Goal: Task Accomplishment & Management: Complete application form

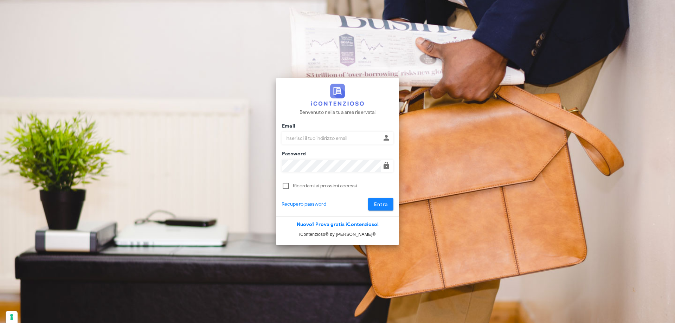
type input "p.rizza@studioassociatoadrev.it"
click at [378, 204] on span "Entra" at bounding box center [381, 204] width 14 height 6
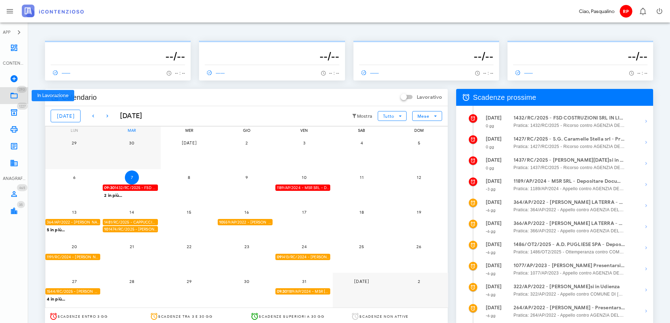
click at [19, 95] on link "293 In Lavorazione 293" at bounding box center [14, 95] width 28 height 17
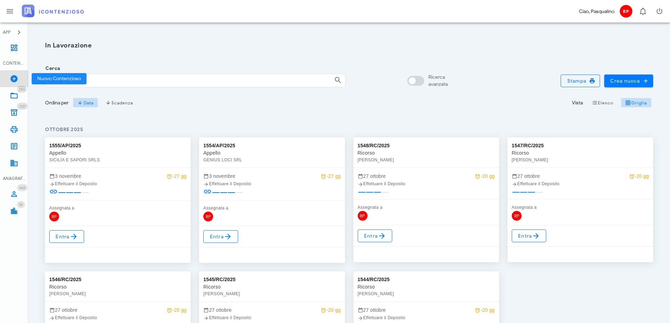
click at [19, 78] on link "Nuovo Contenzioso" at bounding box center [14, 78] width 28 height 17
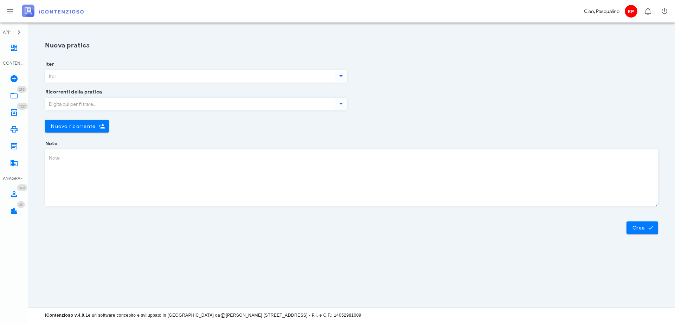
click at [62, 77] on input "Iter" at bounding box center [189, 76] width 288 height 12
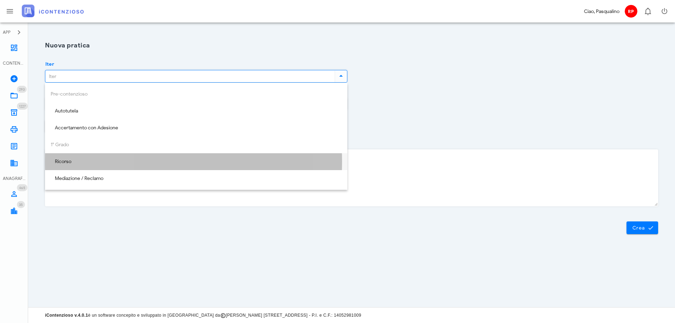
click at [69, 162] on div "Ricorso" at bounding box center [196, 162] width 291 height 6
type input "Ricorso"
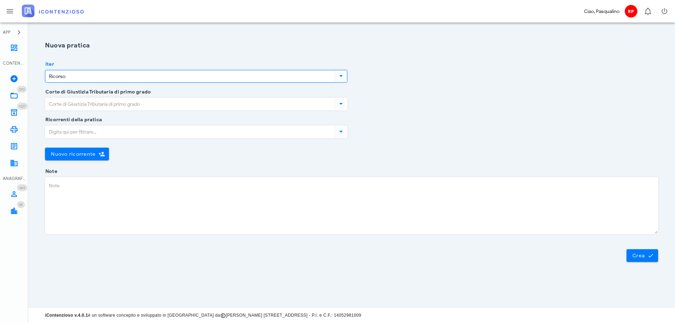
click at [78, 104] on input "Corte di Giustizia Tributaria di primo grado" at bounding box center [189, 104] width 288 height 12
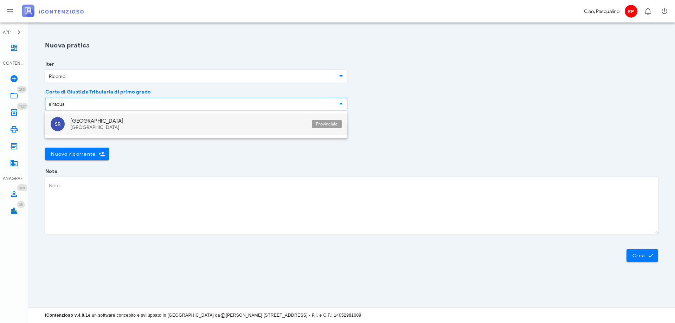
click at [97, 129] on div "Sicilia" at bounding box center [188, 128] width 236 height 6
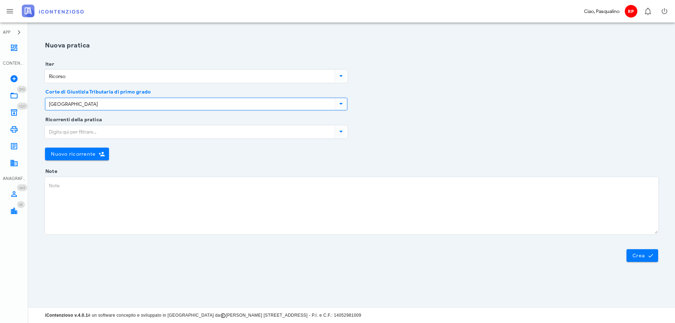
type input "Siracusa"
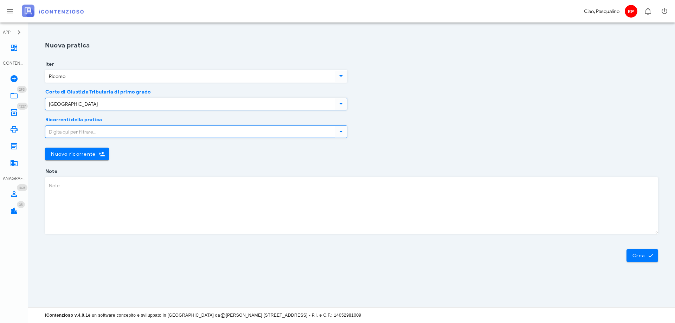
click at [83, 132] on input "Ricorrenti della pratica" at bounding box center [189, 132] width 288 height 12
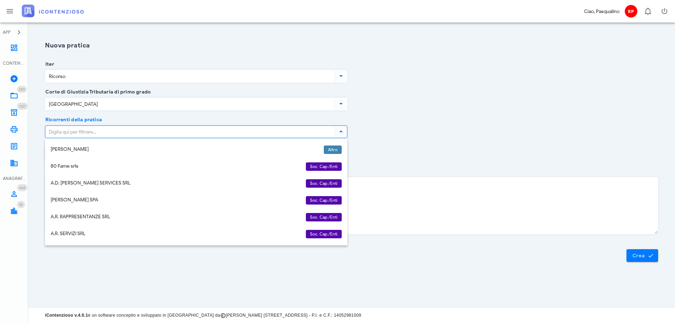
click at [412, 147] on div "Ricorrenti della pratica Nuovo ricorrente Chiudi" at bounding box center [352, 146] width 622 height 52
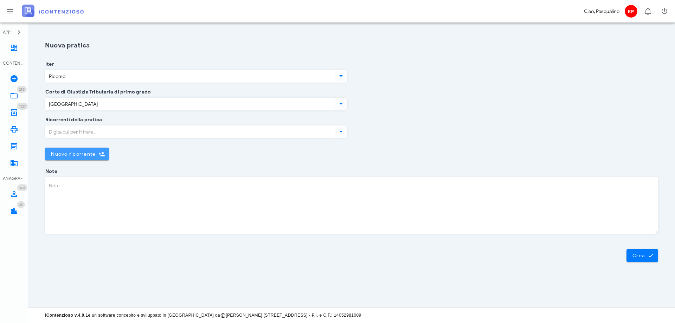
click at [64, 153] on span "Nuovo ricorrente" at bounding box center [73, 154] width 45 height 6
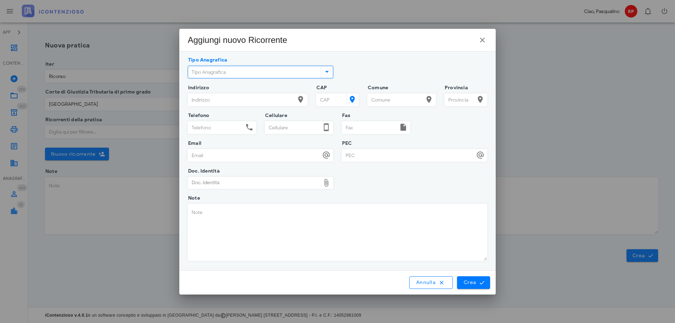
click at [233, 70] on input "Tipo Anagrafica" at bounding box center [253, 72] width 131 height 12
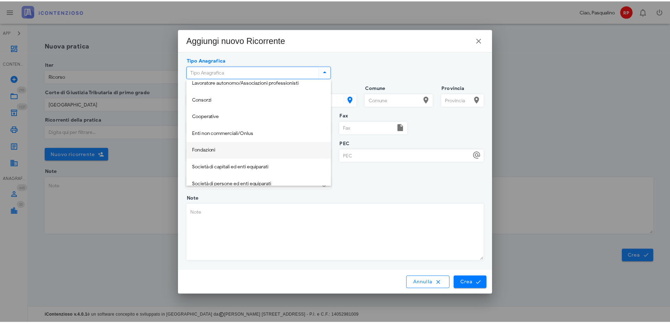
scroll to position [70, 0]
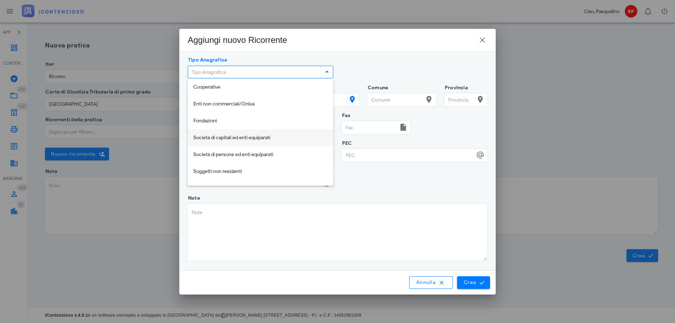
click at [239, 137] on div "Società di capitali ed enti equiparati" at bounding box center [260, 138] width 134 height 6
type input "Società di capitali ed enti equiparati"
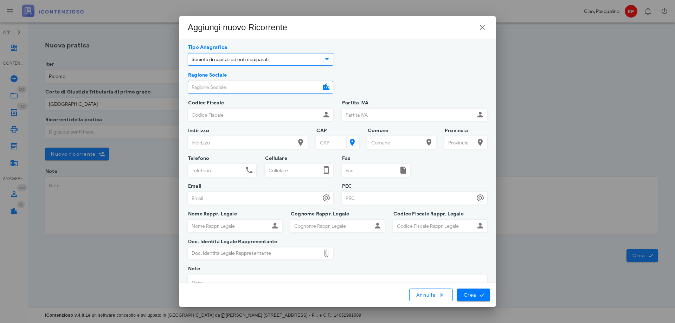
click at [234, 86] on input "Ragione Sociale" at bounding box center [254, 87] width 133 height 12
type input "Sartec srl"
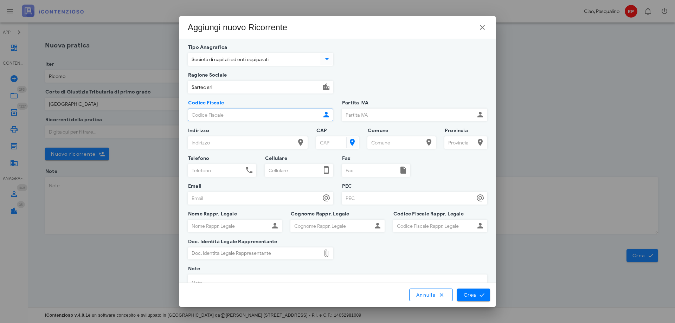
click at [259, 115] on input "Codice Fiscale" at bounding box center [254, 115] width 133 height 12
type input "01704190899"
click at [366, 115] on input "Partita IVA" at bounding box center [408, 115] width 133 height 12
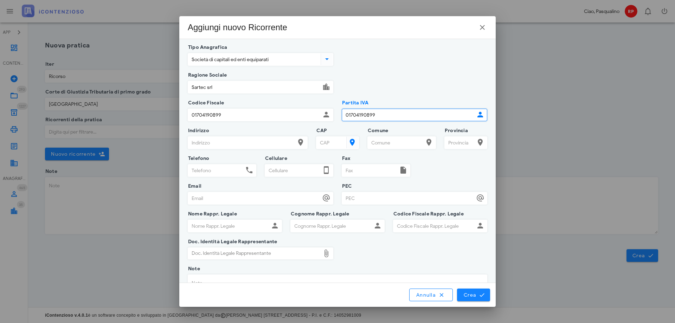
type input "01704190899"
click at [474, 296] on span "Crea" at bounding box center [473, 295] width 20 height 6
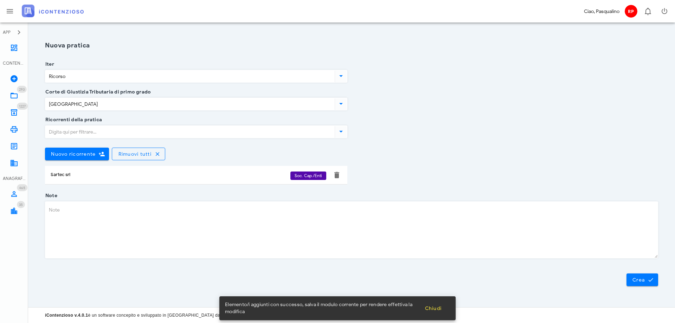
click at [419, 146] on div "Ricorrenti della pratica Nuovo ricorrente Rimuovi tutti Sartec srl Soc. Cap./En…" at bounding box center [352, 158] width 622 height 76
click at [644, 277] on span "Crea" at bounding box center [642, 280] width 20 height 6
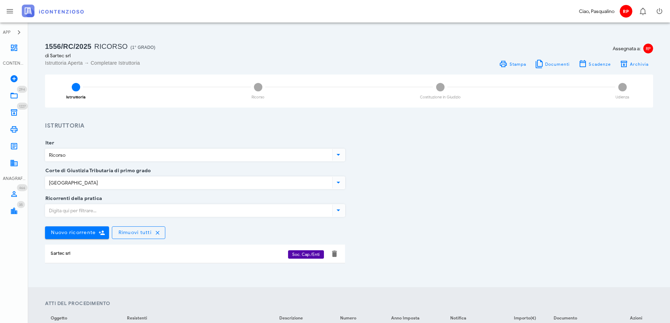
click at [422, 230] on div "Ricorrenti della pratica Nuovo ricorrente Rimuovi tutti Sartec srl Soc. Cap./En…" at bounding box center [349, 237] width 616 height 76
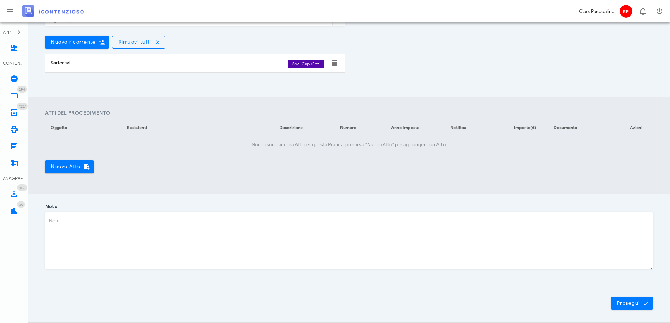
scroll to position [206, 0]
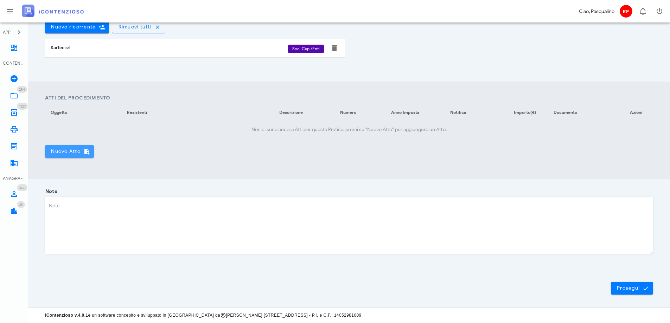
click at [60, 148] on span "Nuovo Atto" at bounding box center [70, 151] width 38 height 6
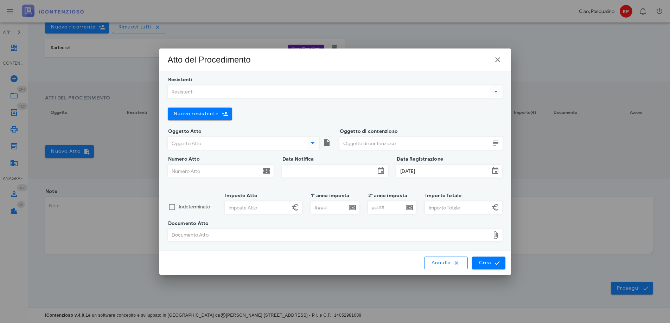
click at [288, 89] on input "Resistenti" at bounding box center [328, 92] width 320 height 12
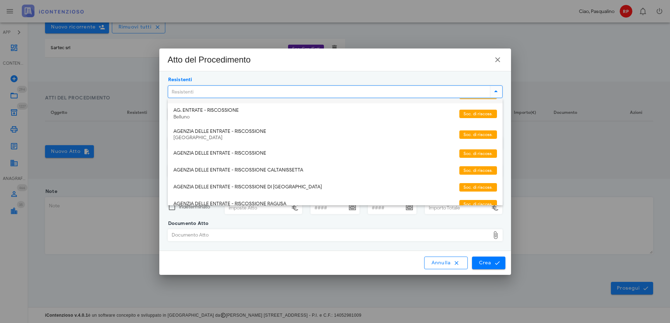
scroll to position [0, 0]
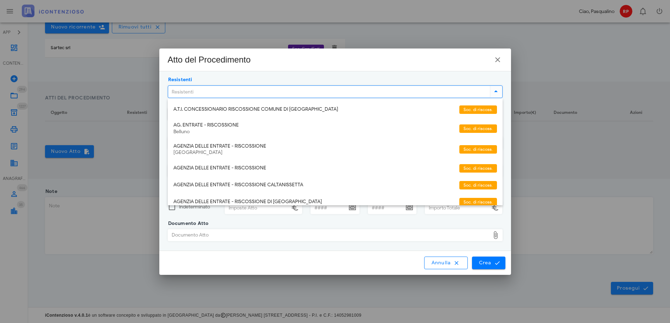
click at [194, 94] on input "Resistenti" at bounding box center [328, 92] width 320 height 12
type input "dire"
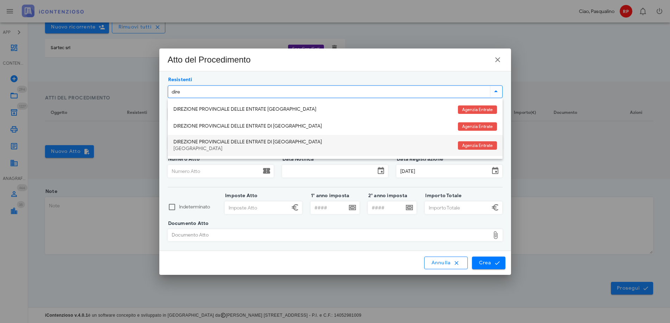
click at [266, 145] on div "DIREZIONE PROVINCIALE DELLE ENTRATE DI SIRACUSA Siracusa" at bounding box center [312, 145] width 279 height 21
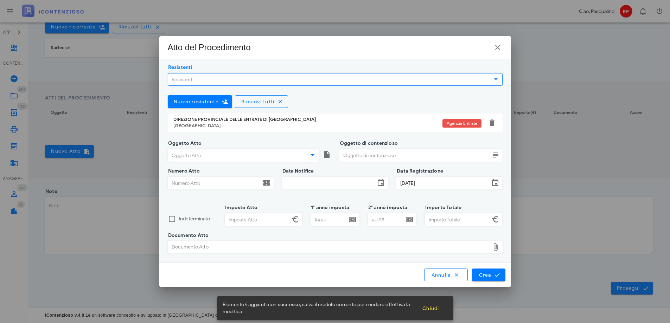
click at [269, 158] on input "Oggetto Atto" at bounding box center [236, 155] width 137 height 12
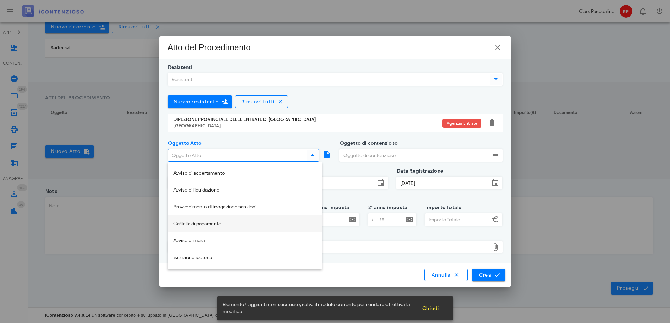
click at [236, 222] on div "Cartella di pagamento" at bounding box center [244, 224] width 143 height 6
type input "Cartella di pagamento"
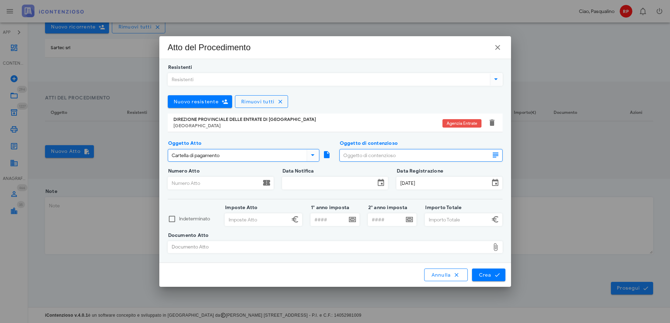
click at [359, 151] on input "Oggetto di contenzioso" at bounding box center [415, 155] width 150 height 12
type input "reddito"
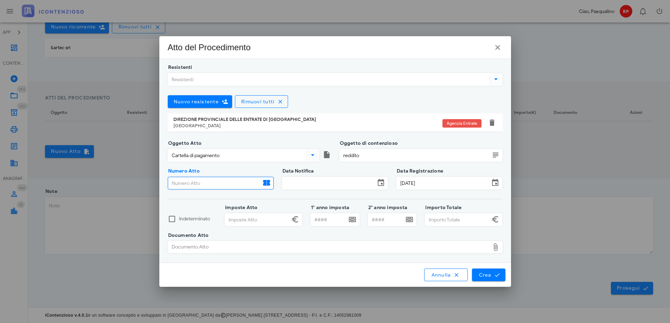
click at [201, 184] on input "Numero Atto" at bounding box center [214, 183] width 93 height 12
type input "29820250008851944000"
click at [310, 185] on input "Data Notifica" at bounding box center [328, 183] width 93 height 12
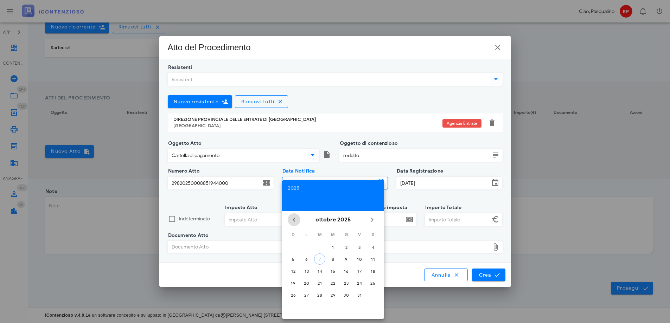
click at [294, 219] on icon "Il mese scorso" at bounding box center [294, 220] width 8 height 8
click at [371, 219] on icon "Il prossimo mese" at bounding box center [372, 220] width 8 height 8
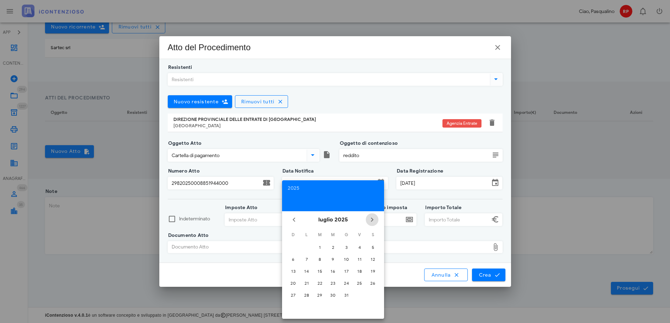
click at [371, 219] on icon "Il prossimo mese" at bounding box center [372, 220] width 8 height 8
click at [373, 283] on div "23" at bounding box center [372, 283] width 11 height 5
type input "23/08/2025"
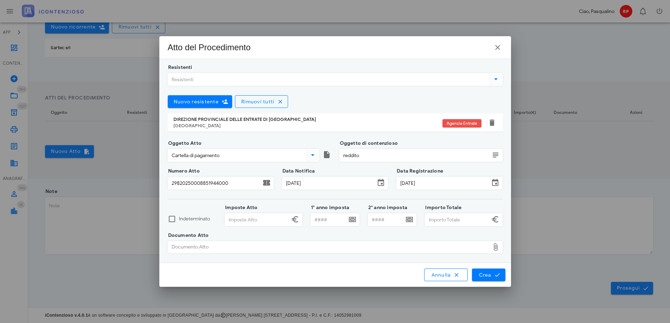
click at [321, 183] on input "23/08/2025" at bounding box center [328, 183] width 93 height 12
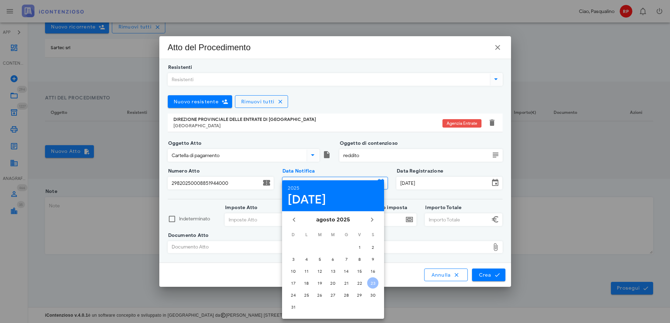
click at [362, 172] on div "Data Notifica 23/08/2025" at bounding box center [335, 185] width 106 height 28
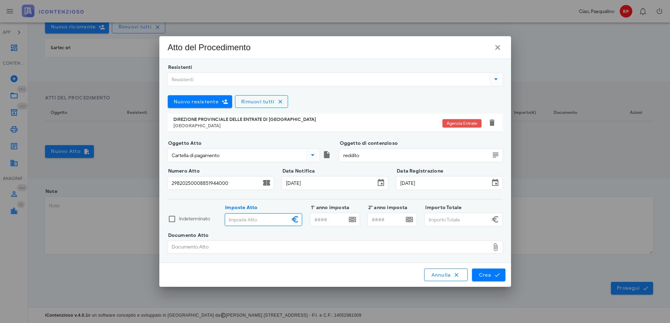
click at [244, 215] on input "Imposte Atto" at bounding box center [257, 220] width 64 height 12
type input "6.126,00"
click at [330, 220] on input "1° anno imposta" at bounding box center [329, 220] width 36 height 12
type input "2021"
click at [432, 219] on input "Importo Totale" at bounding box center [457, 220] width 64 height 12
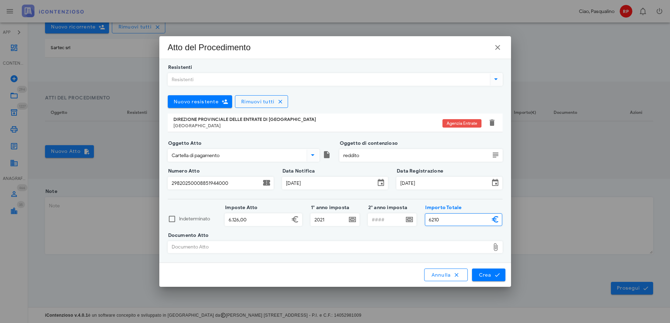
click at [236, 249] on div "Documento Atto" at bounding box center [329, 247] width 322 height 11
type input "6.210,00"
type input "C:\fakepath\cartella 2025.pdf"
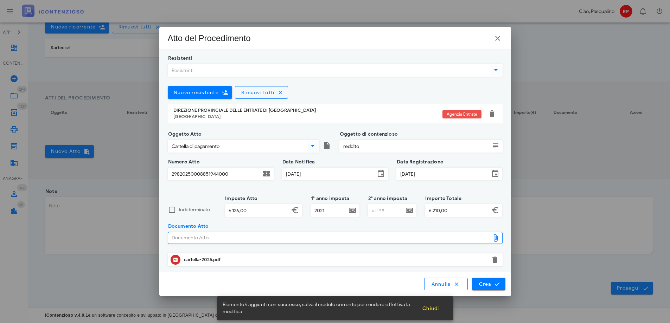
click at [486, 271] on div "Documento Atto Documento Atto cartella-2025.pdf Elemento/i aggiunti con success…" at bounding box center [334, 248] width 343 height 45
click at [486, 283] on span "Crea" at bounding box center [488, 284] width 20 height 6
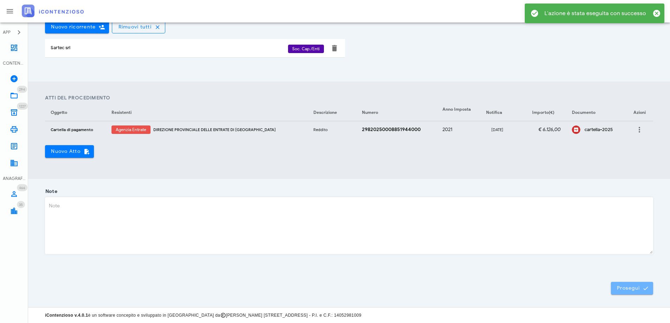
click at [622, 290] on span "Prosegui" at bounding box center [631, 288] width 31 height 6
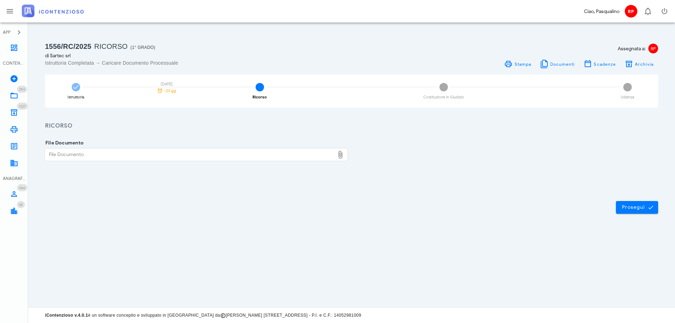
click at [129, 158] on div "File Documento" at bounding box center [189, 154] width 289 height 11
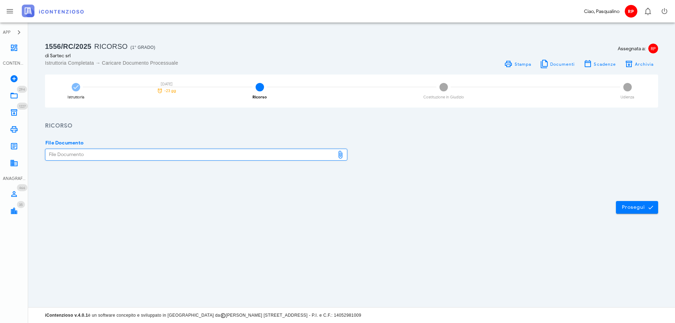
type input "C:\fakepath\SARTEC SRL CARTELLA DI PAGAMENTO N.29820250008851944000.pdf"
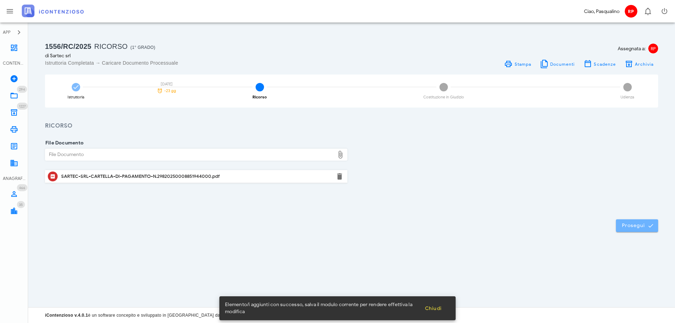
click at [636, 224] on span "Prosegui" at bounding box center [637, 226] width 31 height 6
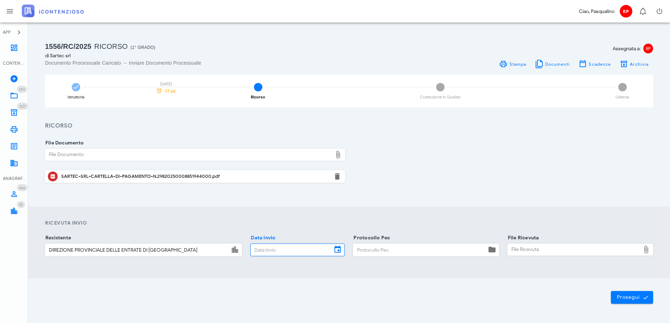
click at [273, 249] on input "Data Invio" at bounding box center [291, 250] width 81 height 12
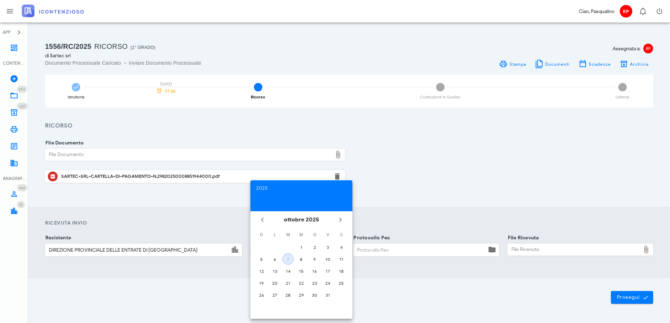
click at [288, 259] on div "7" at bounding box center [288, 259] width 11 height 5
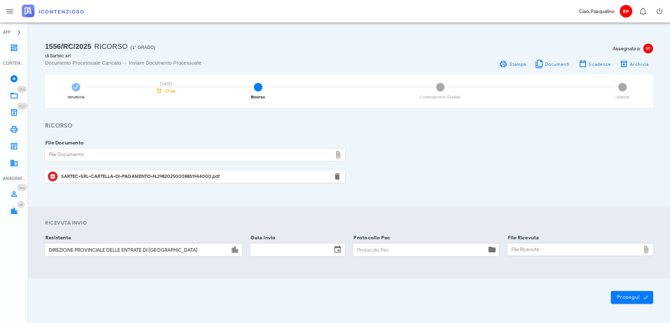
type input "07/10/2025"
click at [386, 252] on input "Protocollo Pec" at bounding box center [419, 250] width 133 height 12
type input "0710"
click at [524, 252] on div "File Ricevuta" at bounding box center [574, 249] width 133 height 11
type input "C:\fakepath\_Notificazione ai sensi dell_art. 16-bis, co.3, D. Lgs. n. 546_1992…"
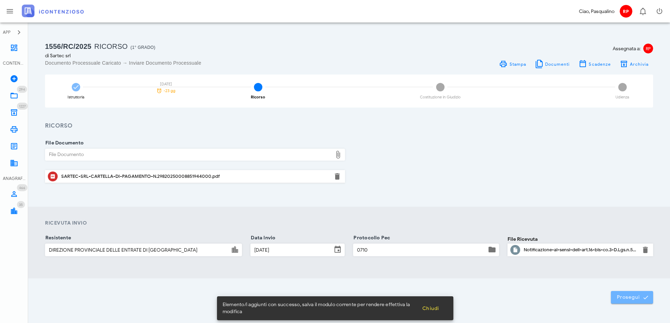
click at [635, 299] on span "Prosegui" at bounding box center [631, 297] width 31 height 6
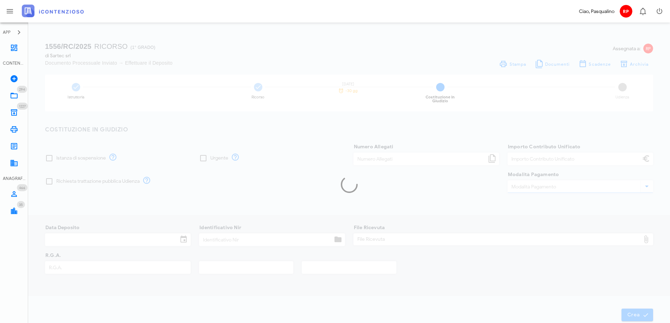
type input "120,00"
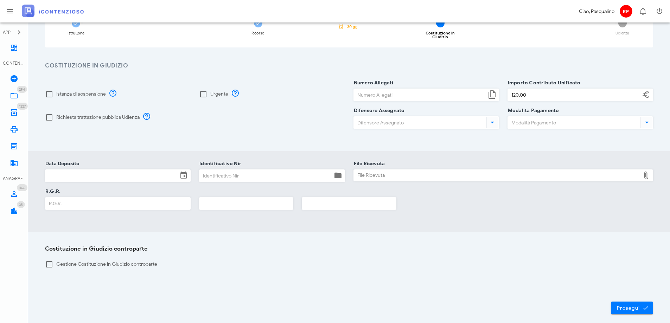
scroll to position [92, 0]
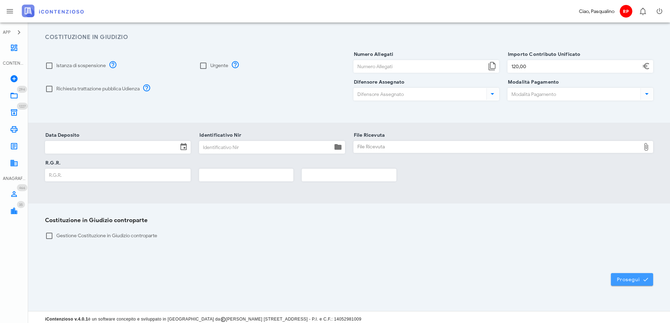
click at [625, 276] on span "Prosegui" at bounding box center [631, 279] width 31 height 6
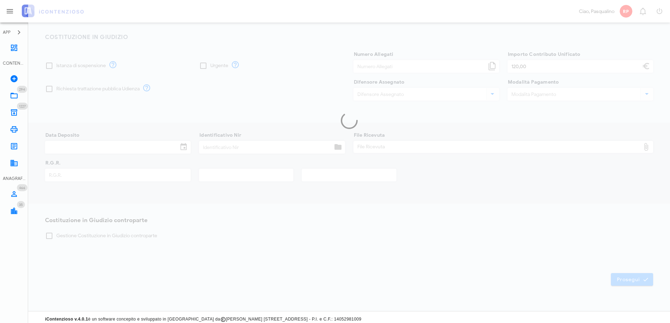
scroll to position [0, 0]
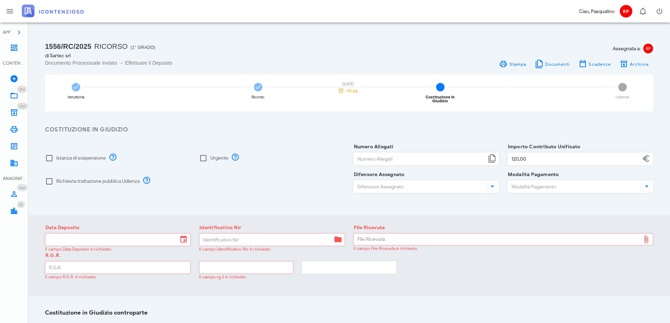
click at [309, 173] on div "Richiesta trattazione pubblica Udienza" at bounding box center [195, 181] width 308 height 23
click at [13, 113] on icon at bounding box center [14, 112] width 8 height 8
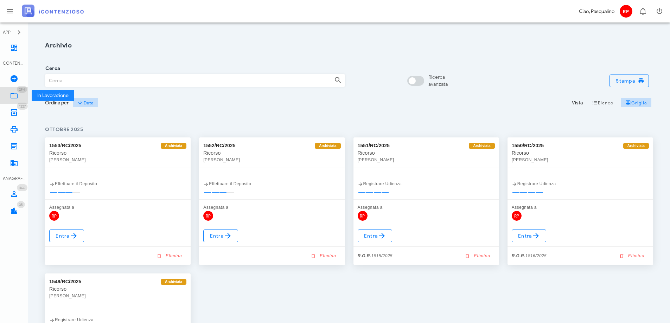
click at [18, 97] on link "294 In Lavorazione 294" at bounding box center [14, 95] width 28 height 17
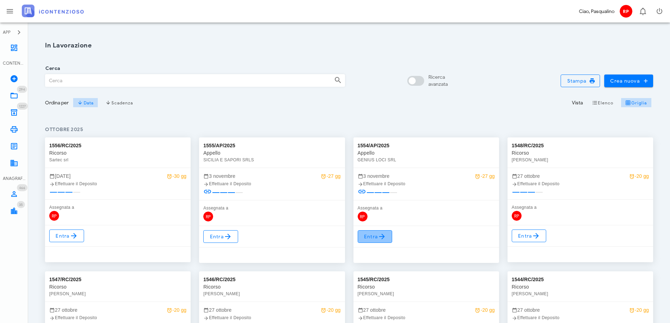
click at [375, 235] on span "Entra" at bounding box center [375, 236] width 23 height 8
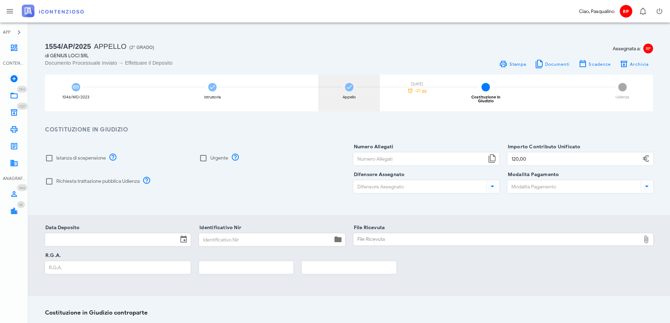
click at [347, 87] on icon at bounding box center [349, 87] width 7 height 7
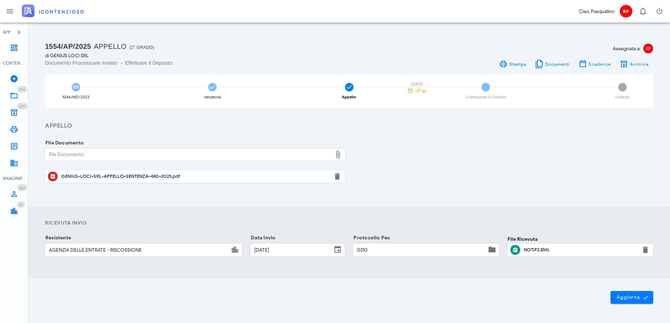
click at [276, 211] on div "Ricevuta Invio Resistente AGENZIA DELLE ENTRATE - RISCOSSIONE Data Invio [DATE]…" at bounding box center [349, 243] width 642 height 72
click at [629, 300] on span "Aggiorna" at bounding box center [631, 297] width 31 height 6
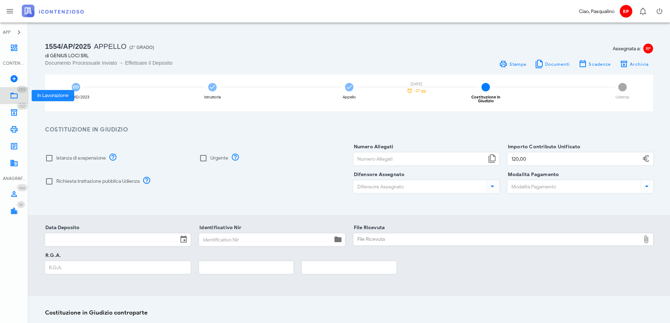
click at [16, 97] on icon at bounding box center [14, 95] width 8 height 8
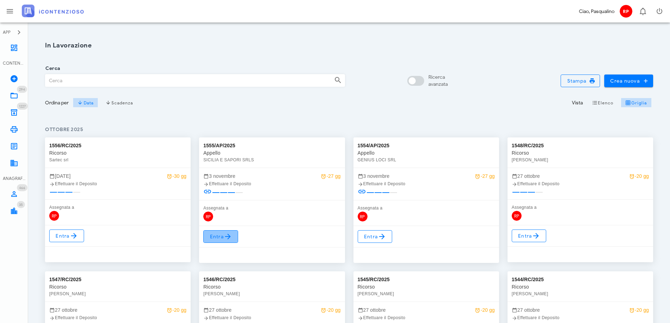
click at [220, 236] on span "Entra" at bounding box center [220, 236] width 23 height 8
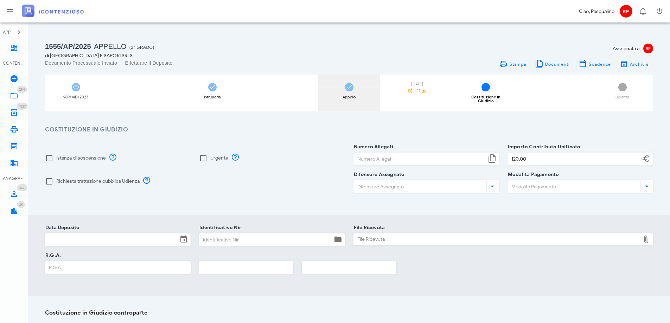
click at [350, 88] on icon at bounding box center [349, 87] width 7 height 7
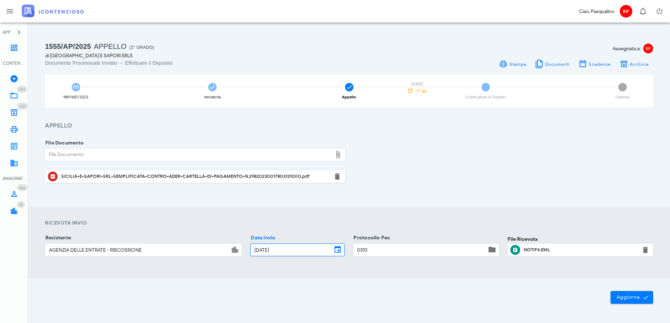
click at [277, 253] on input "[DATE]" at bounding box center [291, 250] width 81 height 12
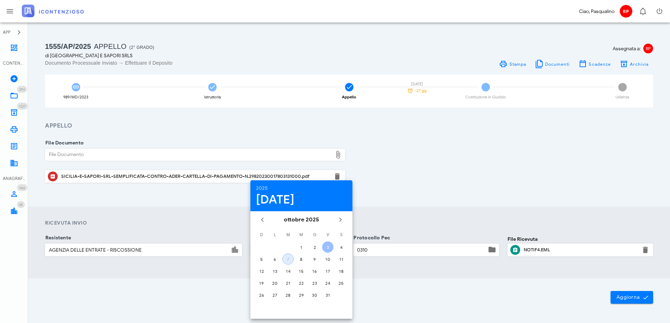
click at [287, 262] on button "7" at bounding box center [287, 258] width 11 height 11
type input "[DATE]"
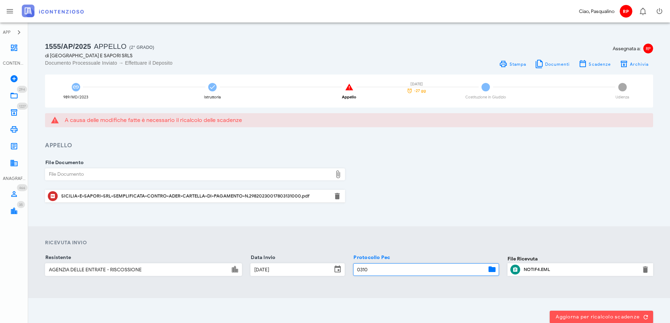
click at [372, 270] on input "0310" at bounding box center [419, 270] width 133 height 12
click at [360, 270] on input "0310" at bounding box center [419, 270] width 133 height 12
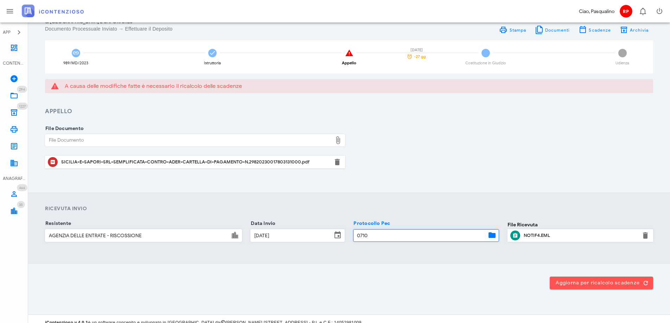
scroll to position [41, 0]
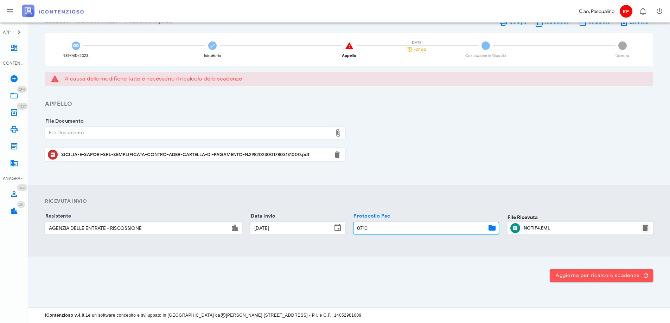
type input "0710"
click at [644, 230] on button "button" at bounding box center [645, 228] width 8 height 8
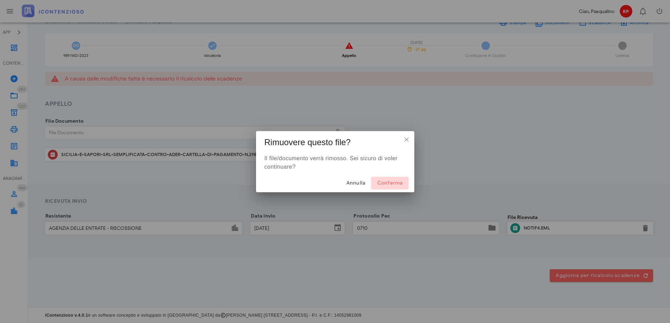
click at [392, 181] on span "Conferma" at bounding box center [390, 183] width 26 height 6
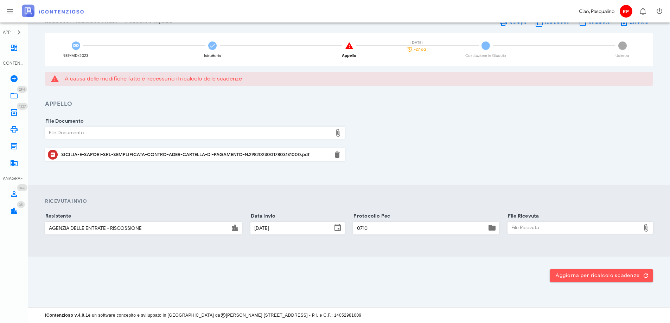
click at [541, 232] on div "File Ricevuta" at bounding box center [574, 227] width 133 height 11
type input "C:\fakepath\_NOTIF~4.EML"
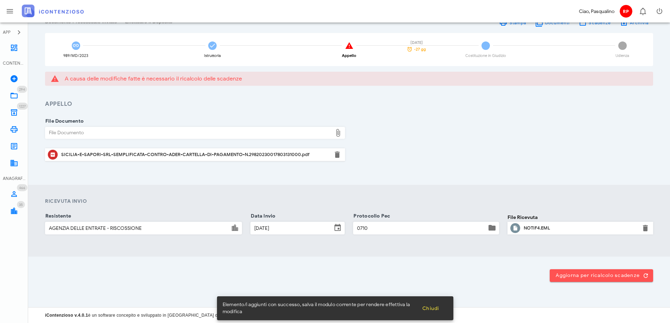
click at [466, 195] on div "Ricevuta Invio Resistente AGENZIA DELLE ENTRATE - RISCOSSIONE Data Invio 07/10/…" at bounding box center [349, 221] width 642 height 72
click at [591, 274] on span "Aggiorna per ricalcolo scadenze" at bounding box center [601, 275] width 92 height 6
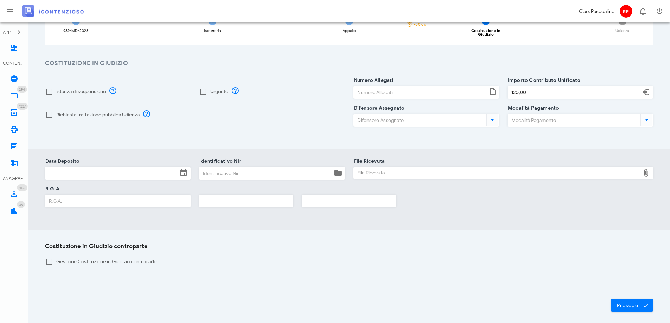
scroll to position [92, 0]
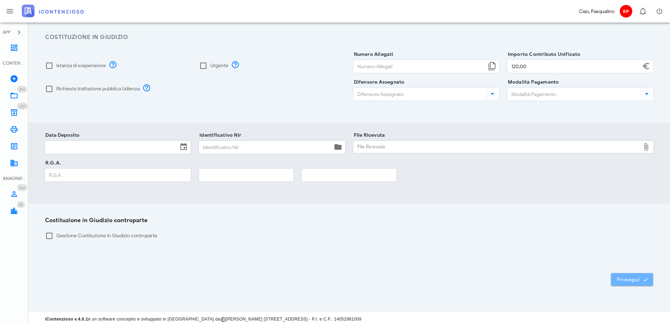
click at [622, 276] on span "Prosegui" at bounding box center [631, 279] width 31 height 6
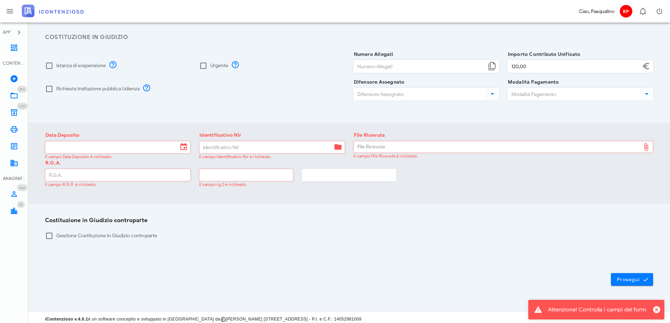
scroll to position [0, 0]
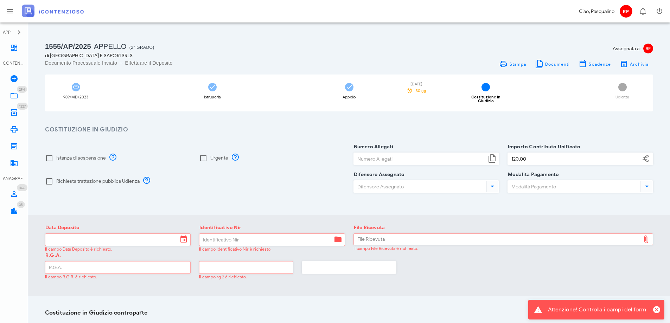
click at [506, 287] on div "Data Deposito Il campo Data Deposito è richiesto. Identificativo Nir Il campo I…" at bounding box center [349, 255] width 642 height 81
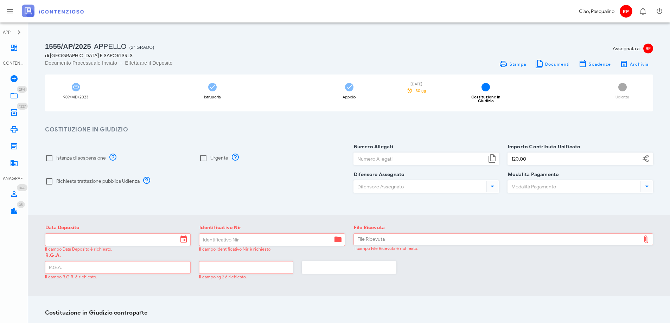
drag, startPoint x: 260, startPoint y: 149, endPoint x: 246, endPoint y: 145, distance: 14.1
click at [259, 149] on div "Urgente" at bounding box center [272, 158] width 154 height 23
click at [11, 115] on icon at bounding box center [14, 112] width 8 height 8
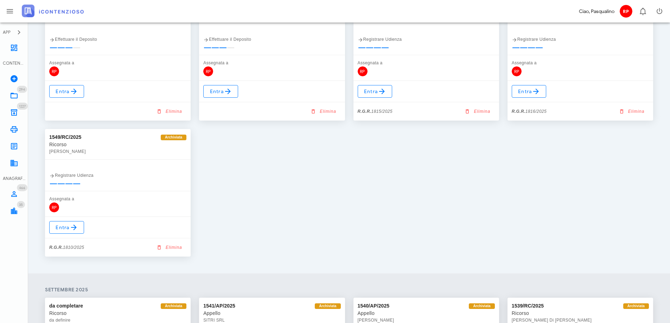
scroll to position [35, 0]
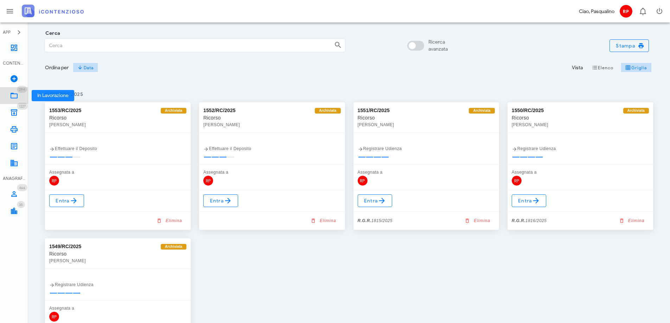
click at [13, 92] on icon at bounding box center [14, 95] width 8 height 8
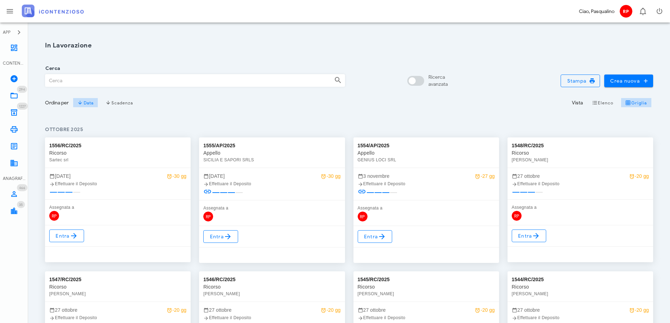
click at [191, 84] on input "Cerca" at bounding box center [186, 81] width 283 height 12
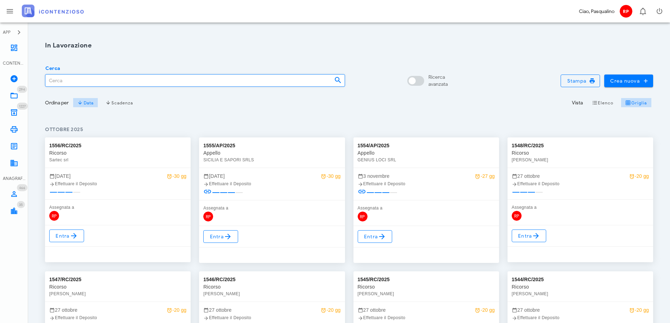
click at [72, 79] on input "Cerca" at bounding box center [186, 81] width 283 height 12
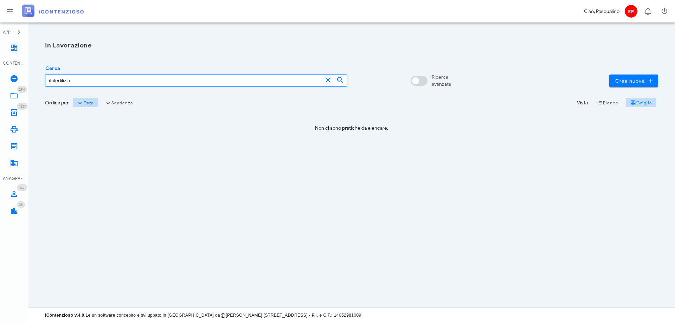
click at [66, 81] on input "italedilizia" at bounding box center [183, 81] width 277 height 12
type input "italedilizia"
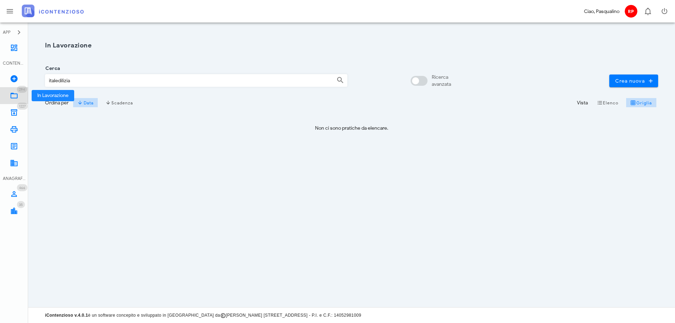
click at [12, 97] on icon at bounding box center [14, 95] width 8 height 8
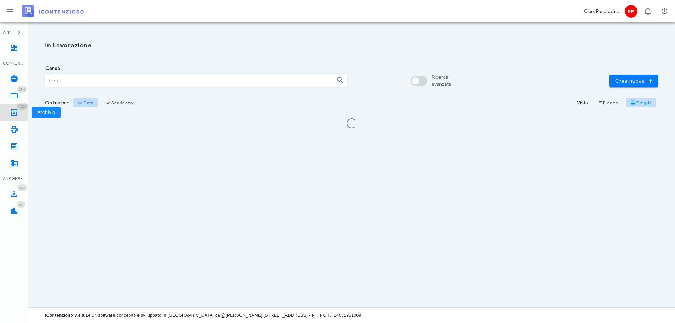
click at [11, 114] on icon at bounding box center [14, 112] width 8 height 8
click at [67, 84] on input "Cerca" at bounding box center [187, 81] width 285 height 12
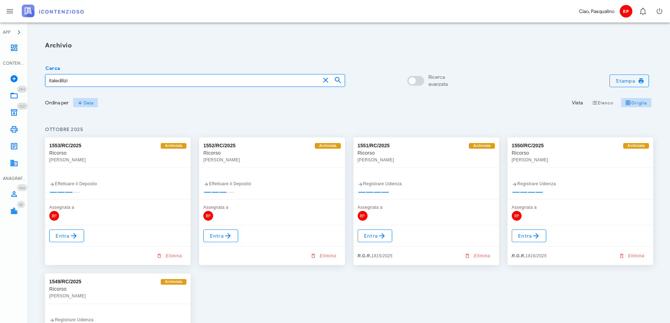
type input "italedilizia"
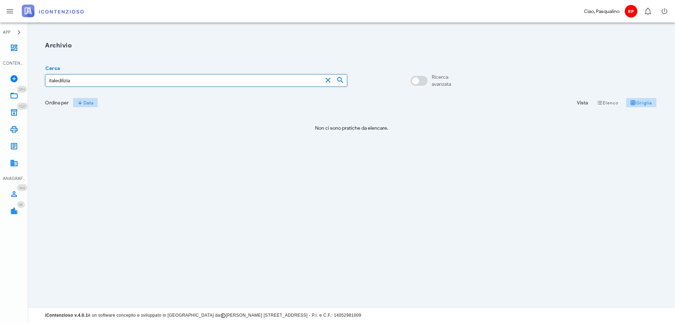
drag, startPoint x: 79, startPoint y: 81, endPoint x: 38, endPoint y: 81, distance: 41.5
click at [38, 81] on div "Archivio Cerca italedilizia Ricerca avanzata Ordina per Data Vista Elenco Grigl…" at bounding box center [352, 89] width 630 height 116
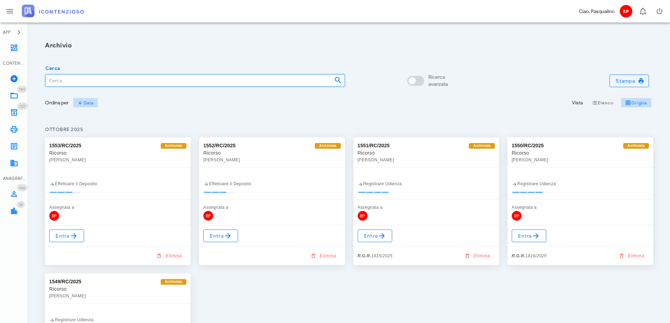
click at [78, 78] on input "Cerca" at bounding box center [186, 81] width 283 height 12
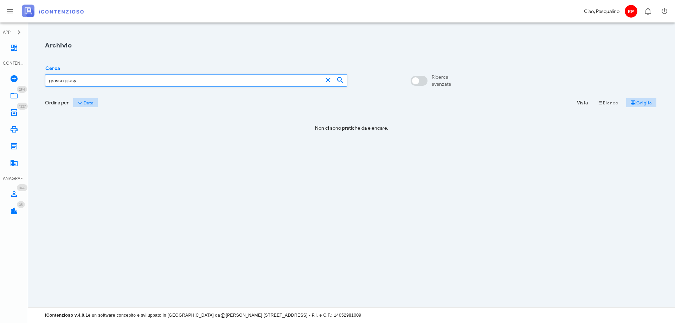
click at [103, 81] on input "grasso giusy" at bounding box center [183, 81] width 277 height 12
type input "grasso"
click at [17, 95] on icon at bounding box center [14, 95] width 8 height 8
click at [61, 82] on input "Cerca" at bounding box center [187, 81] width 285 height 12
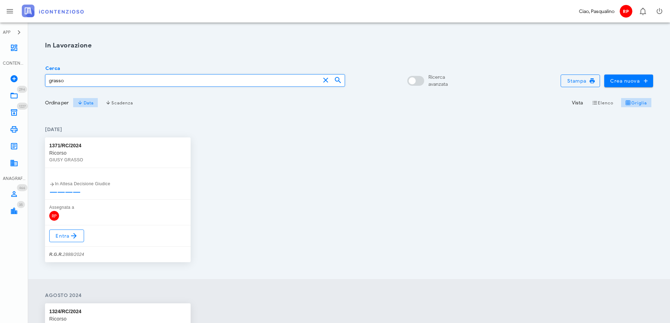
type input "grasso"
click at [346, 271] on div "ottobre 2024 1371/RC/2024 Ricorso GIUSY GRASSO In Attesa Decisione Giudice Asse…" at bounding box center [349, 196] width 642 height 166
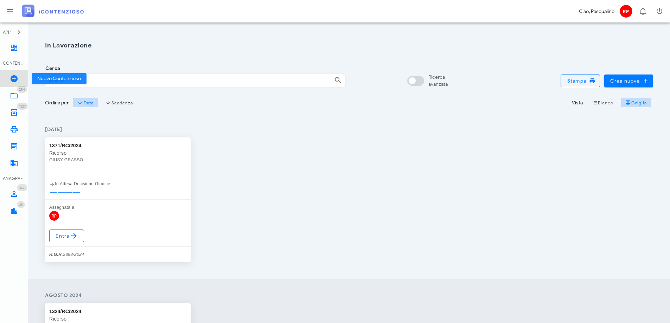
click at [15, 79] on icon at bounding box center [14, 79] width 8 height 8
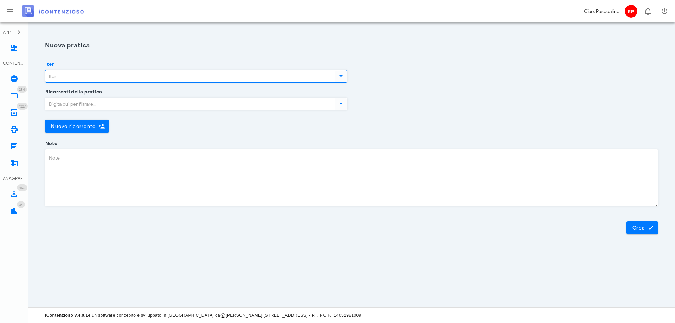
click at [79, 77] on input "Iter" at bounding box center [189, 76] width 288 height 12
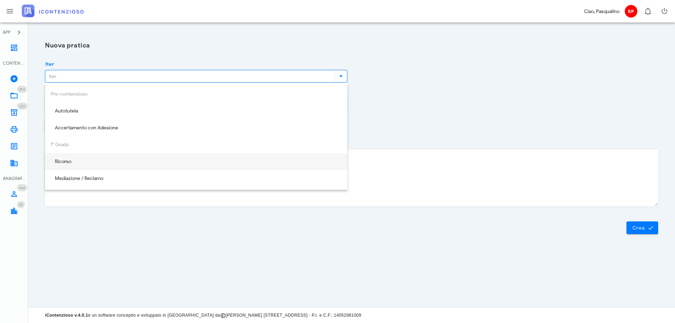
click at [86, 162] on div "Ricorso" at bounding box center [196, 162] width 291 height 6
type input "Ricorso"
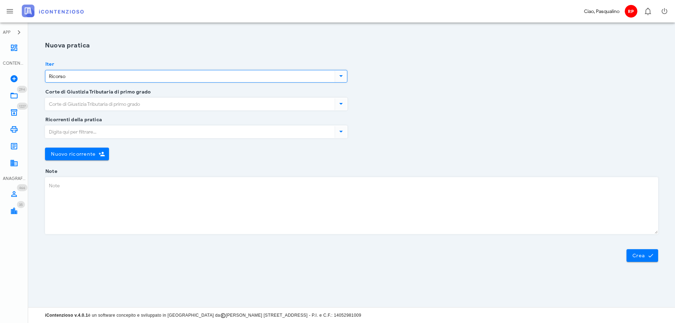
click at [111, 102] on input "Corte di Giustizia Tributaria di primo grado" at bounding box center [189, 104] width 288 height 12
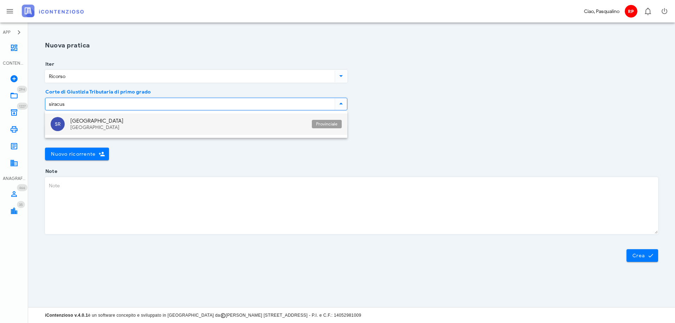
click at [96, 120] on div "[GEOGRAPHIC_DATA]" at bounding box center [188, 121] width 236 height 6
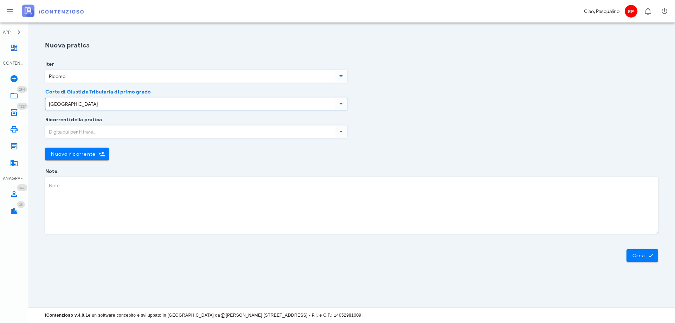
type input "[GEOGRAPHIC_DATA]"
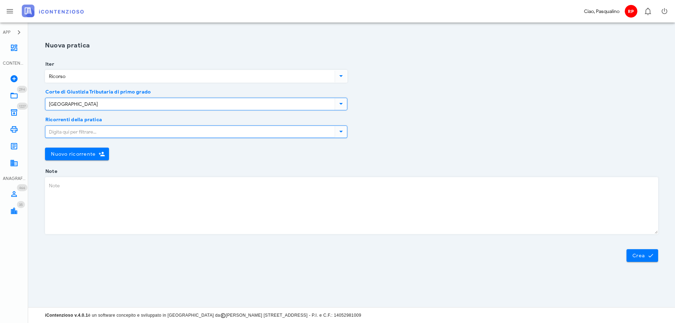
click at [100, 131] on input "Ricorrenti della pratica" at bounding box center [189, 132] width 288 height 12
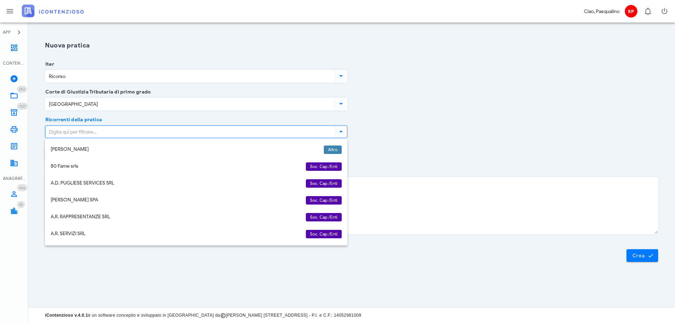
click at [206, 130] on input "Ricorrenti della pratica" at bounding box center [189, 132] width 288 height 12
click at [220, 132] on input "Ricorrenti della pratica" at bounding box center [189, 132] width 288 height 12
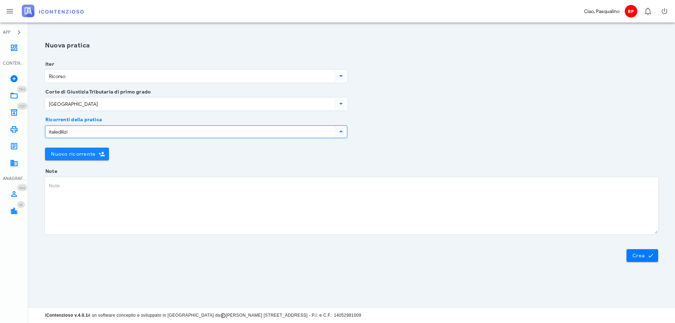
type input "italedilizi"
click at [58, 151] on span "Nuovo ricorrente" at bounding box center [73, 154] width 45 height 6
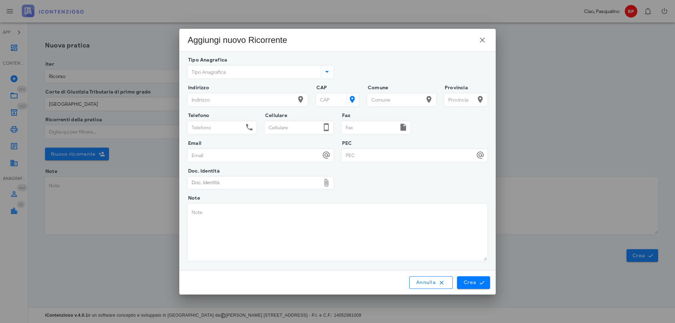
click at [233, 73] on input "Tipo Anagrafica" at bounding box center [253, 72] width 131 height 12
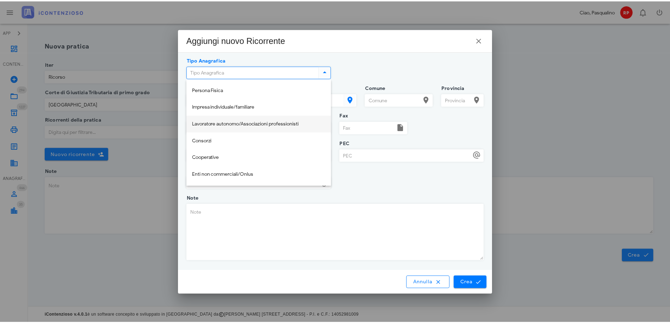
scroll to position [70, 0]
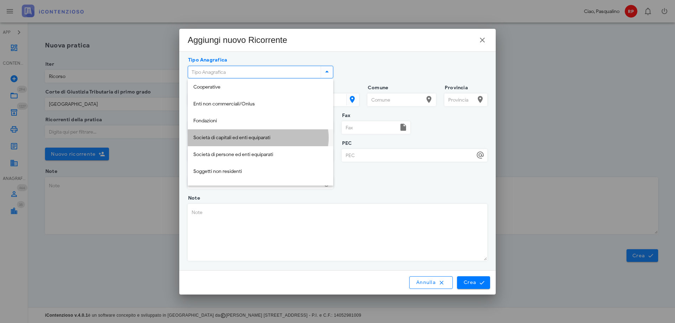
click at [247, 140] on div "Società di capitali ed enti equiparati" at bounding box center [260, 138] width 134 height 6
type input "Società di capitali ed enti equiparati"
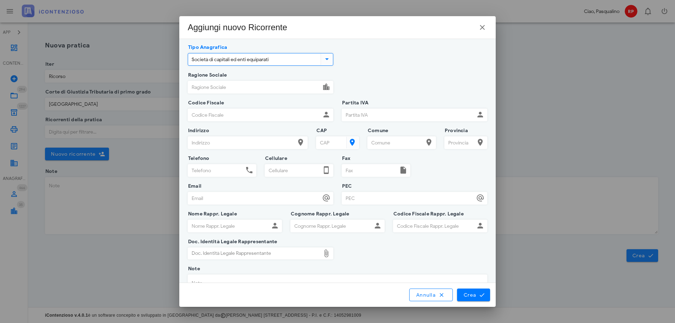
click at [234, 89] on input "Ragione Sociale" at bounding box center [254, 87] width 133 height 12
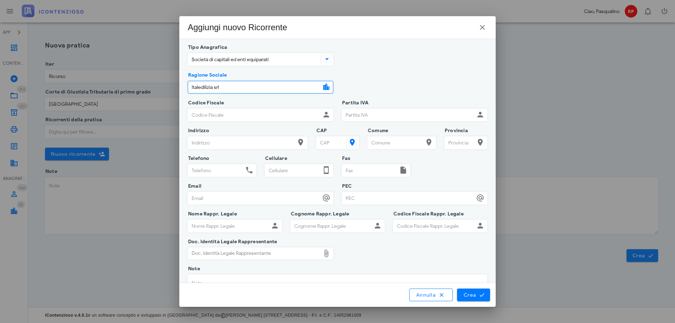
type input "Italedilizia srl"
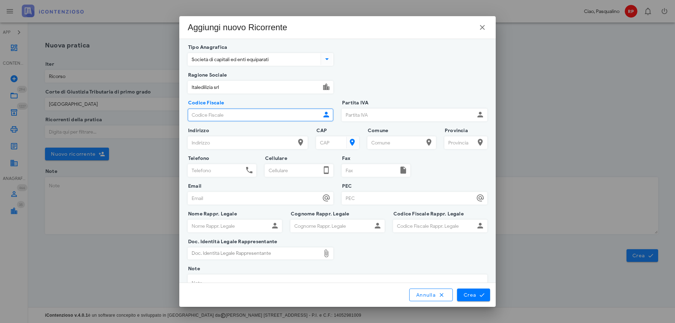
click at [234, 115] on input "Codice Fiscale" at bounding box center [254, 115] width 133 height 12
click at [251, 115] on input "Codice Fiscale" at bounding box center [254, 115] width 133 height 12
drag, startPoint x: 240, startPoint y: 115, endPoint x: 179, endPoint y: 125, distance: 62.4
click at [179, 125] on div "APP Dashboard CONTENZIOSO Nuovo Contenzioso 294 In Lavorazione 294 1227 Archivi…" at bounding box center [337, 161] width 675 height 323
type input "01452480898"
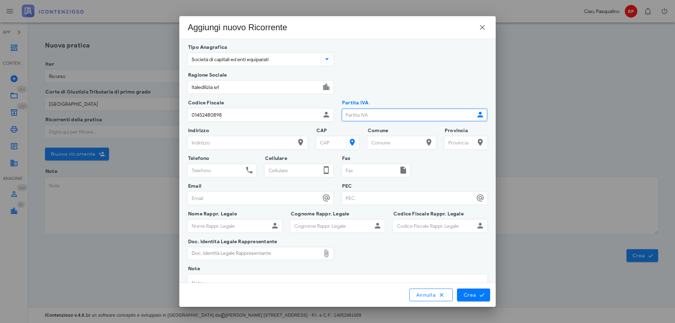
click at [349, 111] on input "Partita IVA" at bounding box center [408, 115] width 133 height 12
paste input "01452480898"
type input "01452480898"
click at [406, 94] on div "Ragione Sociale Italedilizia srl Nome Cognome" at bounding box center [338, 89] width 308 height 28
click at [468, 296] on span "Crea" at bounding box center [473, 295] width 20 height 6
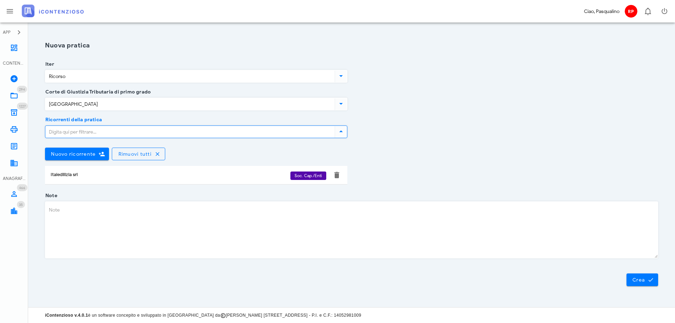
click at [96, 129] on input "Ricorrenti della pratica" at bounding box center [189, 132] width 288 height 12
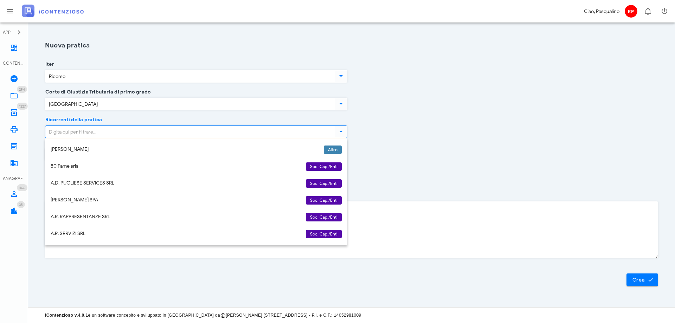
click at [408, 147] on div "Ricorrenti della pratica Nuovo ricorrente Rimuovi tutti Italedilizia srl Soc. C…" at bounding box center [352, 158] width 622 height 76
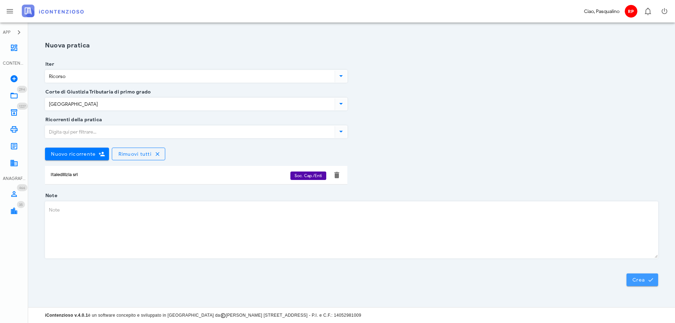
click at [633, 281] on span "Crea" at bounding box center [642, 280] width 20 height 6
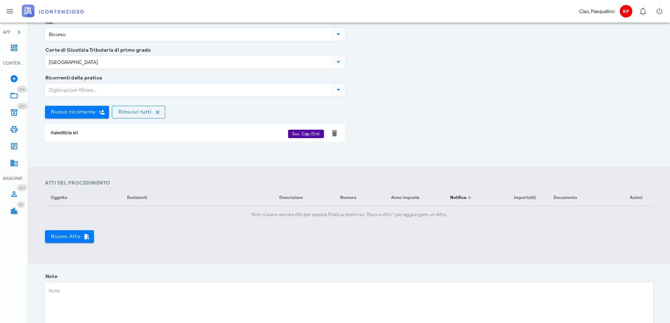
scroll to position [141, 0]
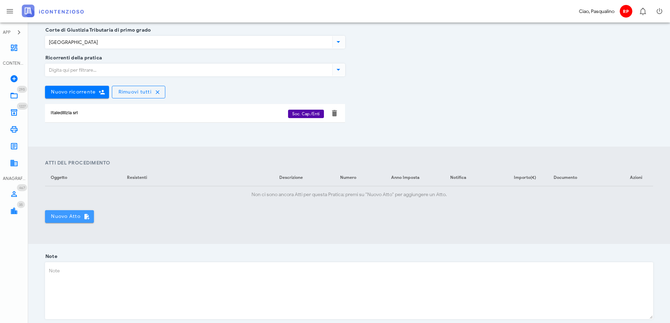
click at [69, 217] on span "Nuovo Atto" at bounding box center [70, 216] width 38 height 6
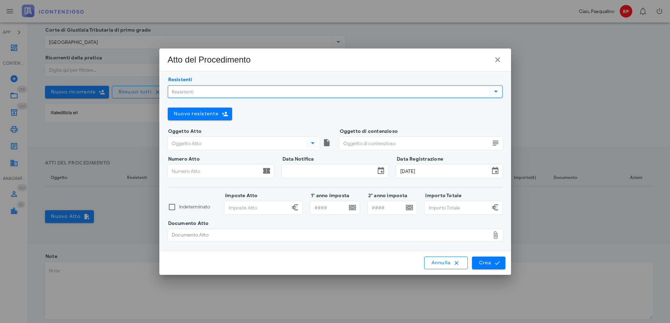
click at [237, 93] on input "Resistenti" at bounding box center [328, 92] width 320 height 12
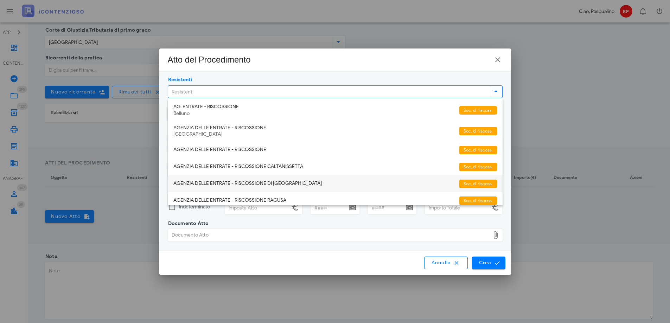
scroll to position [0, 0]
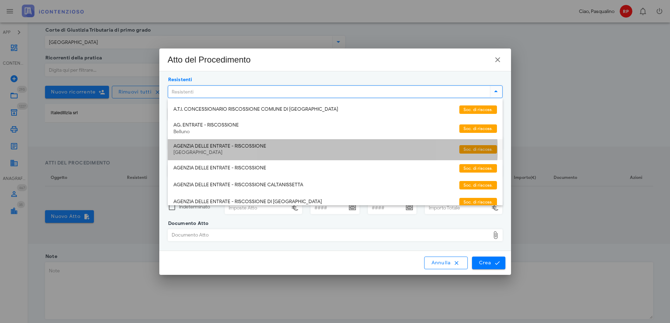
click at [322, 156] on div "[GEOGRAPHIC_DATA]" at bounding box center [313, 153] width 280 height 6
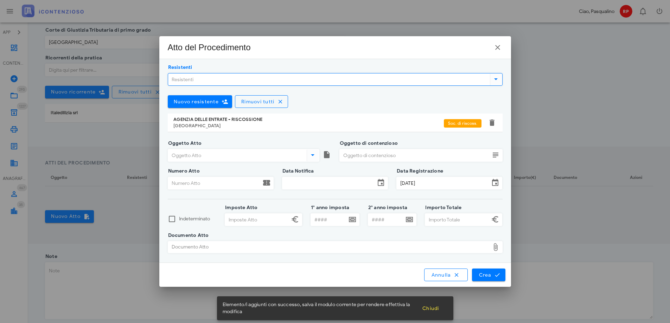
click at [259, 160] on input "Oggetto Atto" at bounding box center [236, 155] width 137 height 12
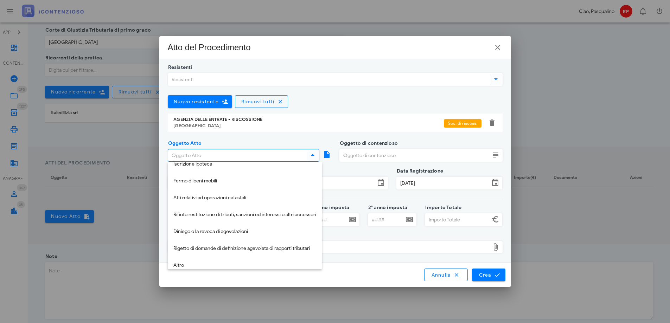
scroll to position [152, 0]
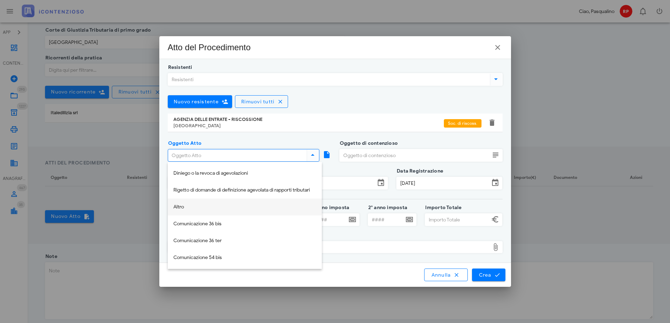
click at [246, 211] on div "Altro" at bounding box center [244, 207] width 143 height 14
type input "Altro"
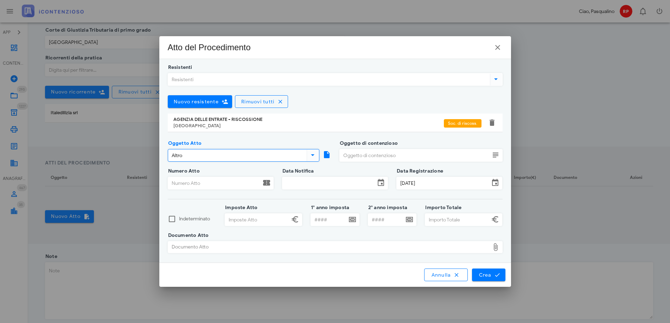
click at [355, 155] on input "Oggetto di contenzioso" at bounding box center [415, 155] width 150 height 12
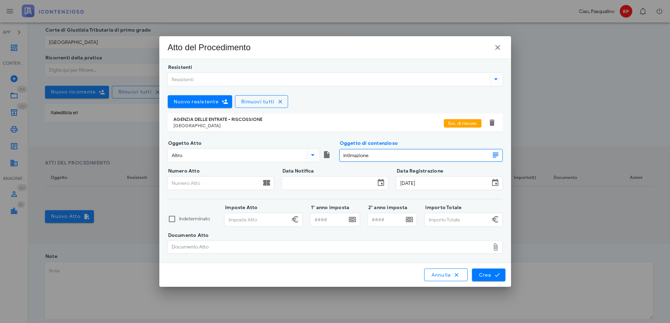
type input "intimazione"
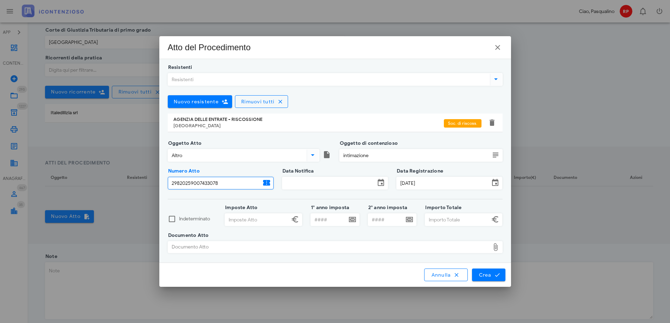
type input "29820259007433078"
click at [336, 185] on input "Data Notifica" at bounding box center [328, 183] width 93 height 12
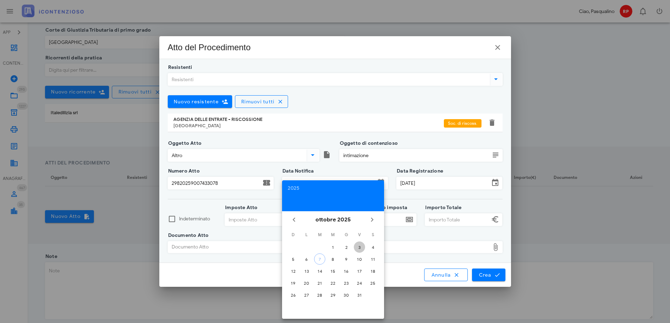
click at [359, 248] on div "3" at bounding box center [359, 247] width 11 height 5
type input "03/10/2025"
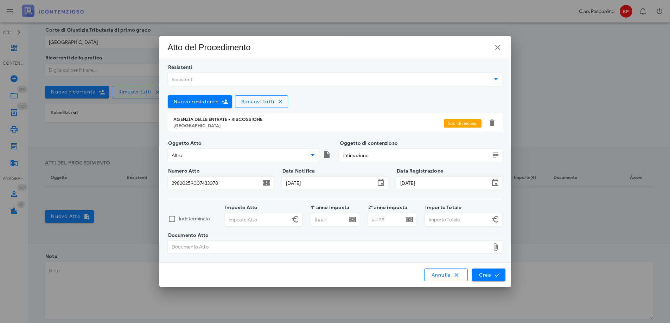
click at [265, 223] on input "Imposte Atto" at bounding box center [257, 220] width 64 height 12
type input "5.687,00"
click at [331, 221] on input "1° anno imposta" at bounding box center [329, 220] width 36 height 12
type input "2010"
click at [453, 219] on input "Importo Totale" at bounding box center [457, 220] width 64 height 12
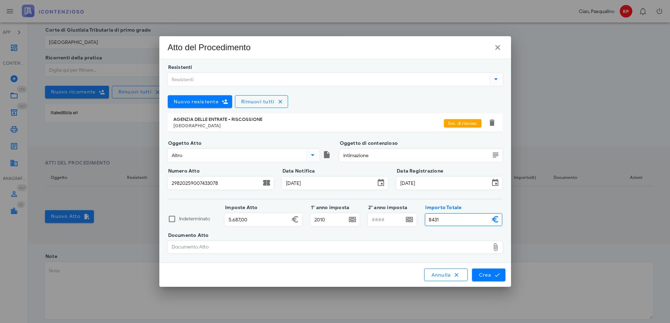
click at [210, 248] on div "Documento Atto" at bounding box center [329, 247] width 322 height 11
type input "8.431,00"
type input "C:\fakepath\ITAL EDILIZIA SRL RICORSO INTIMAZIONE DI PAGAMENTO N. 2982025900743…"
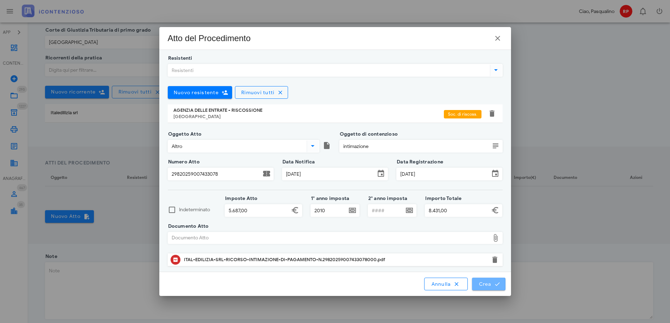
click at [483, 287] on span "Crea" at bounding box center [488, 284] width 20 height 6
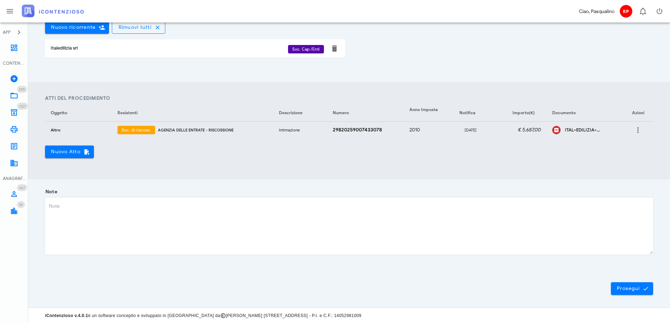
scroll to position [206, 0]
click at [620, 287] on span "Prosegui" at bounding box center [631, 288] width 31 height 6
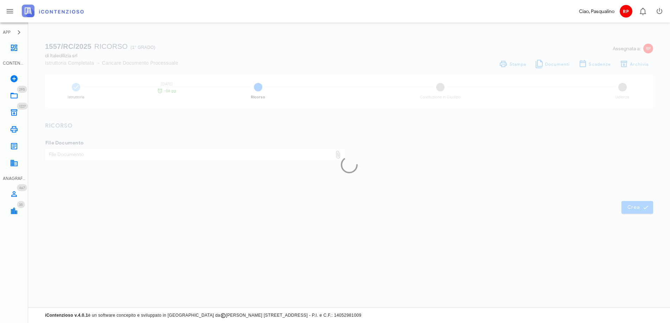
scroll to position [0, 0]
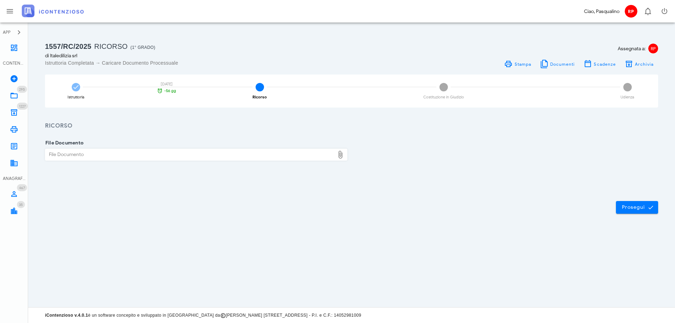
click at [174, 156] on div "File Documento" at bounding box center [189, 154] width 289 height 11
type input "C:\fakepath\ITAL EDILIZIA SRL RICORSO INTIMAZIONE DI PAGAMENTO N. 2982025900743…"
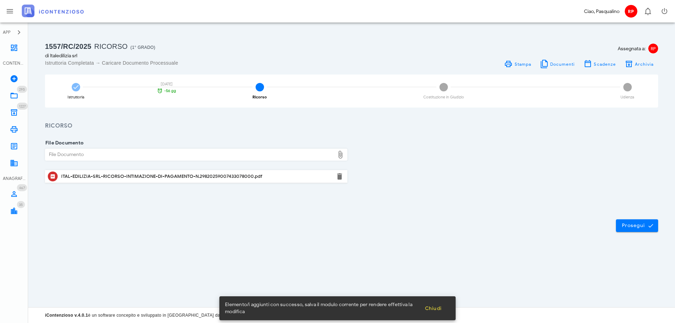
click at [440, 205] on div "File Documento File Documento ITAL-EDILIZIA-SRL-RICORSO-INTIMAZIONE-DI-PAGAMENT…" at bounding box center [351, 168] width 647 height 76
click at [636, 226] on span "Prosegui" at bounding box center [637, 226] width 31 height 6
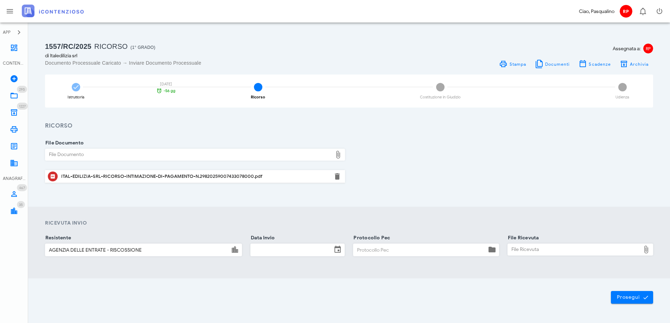
click at [284, 251] on input "Data Invio" at bounding box center [291, 250] width 81 height 12
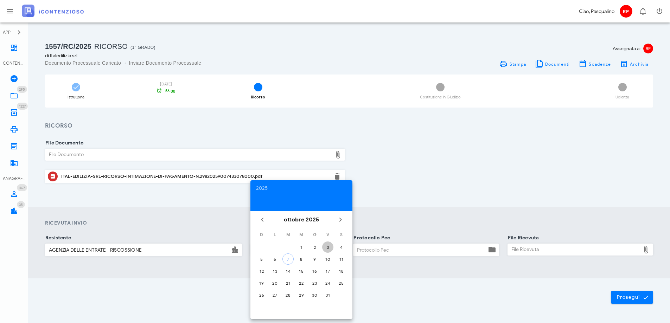
click at [327, 246] on div "3" at bounding box center [327, 247] width 11 height 5
type input "03/10/2025"
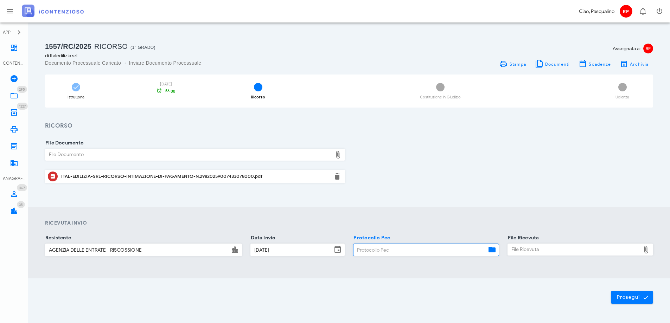
drag, startPoint x: 371, startPoint y: 251, endPoint x: 384, endPoint y: 238, distance: 18.6
click at [371, 251] on input "Protocollo Pec" at bounding box center [419, 250] width 133 height 12
type input "0310"
click at [548, 254] on div "File Ricevuta" at bounding box center [574, 249] width 133 height 11
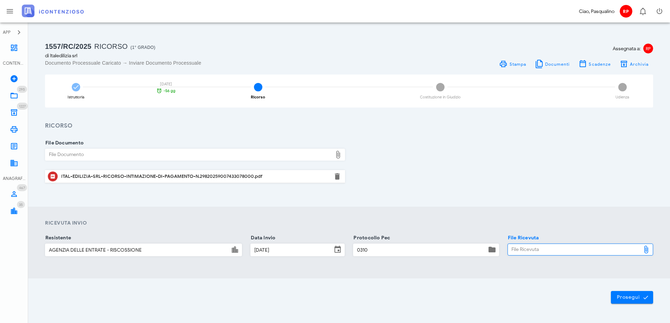
type input "C:\fakepath\_NOTIF~2.EML"
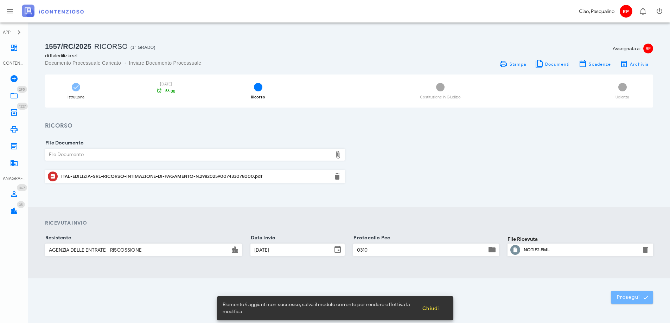
click at [626, 298] on span "Prosegui" at bounding box center [631, 297] width 31 height 6
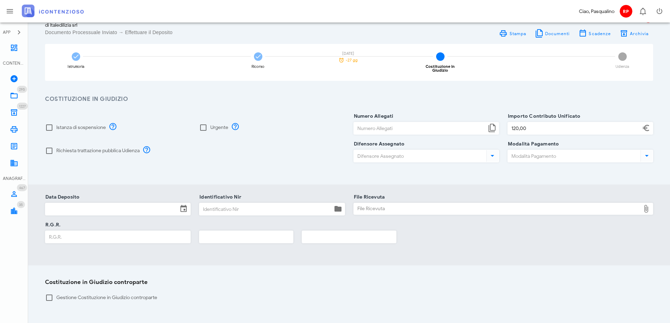
scroll to position [92, 0]
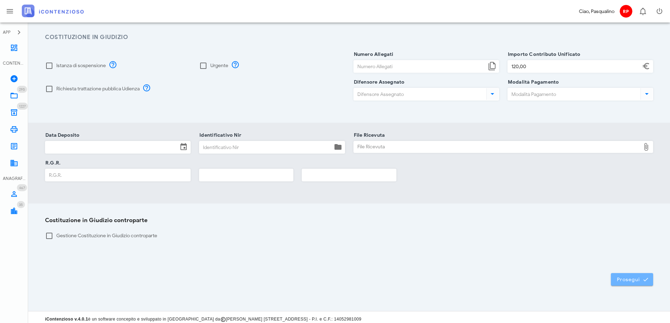
click at [628, 276] on span "Prosegui" at bounding box center [631, 279] width 31 height 6
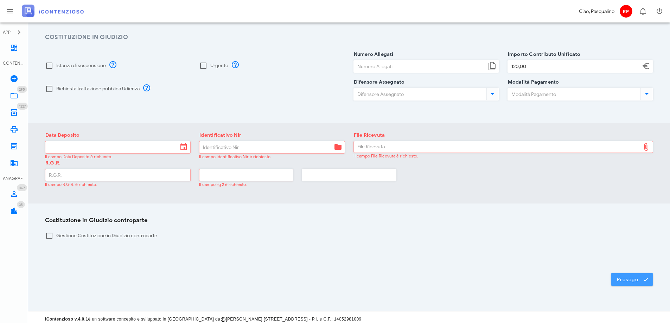
click at [625, 277] on span "Prosegui" at bounding box center [631, 279] width 31 height 6
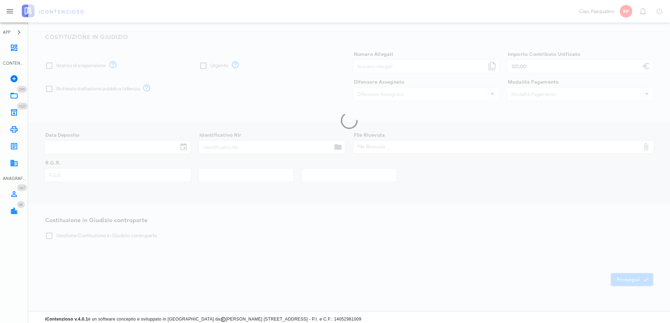
scroll to position [0, 0]
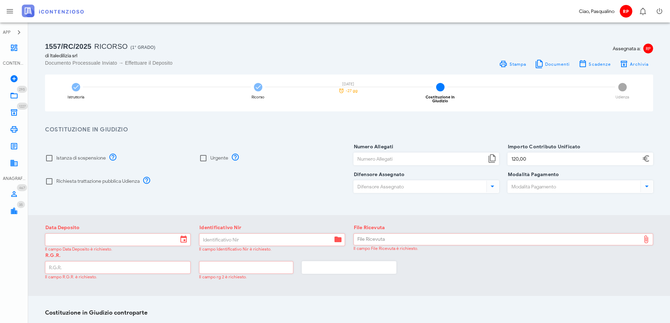
click at [441, 116] on div "1557/RC/2025 Ricorso (1° Grado) di Italedilizia srl Documento Processuale Invia…" at bounding box center [349, 216] width 608 height 350
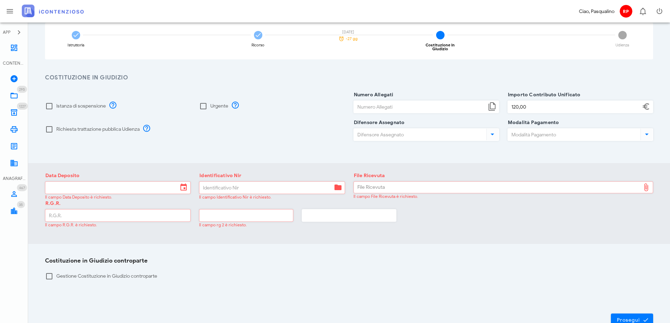
scroll to position [92, 0]
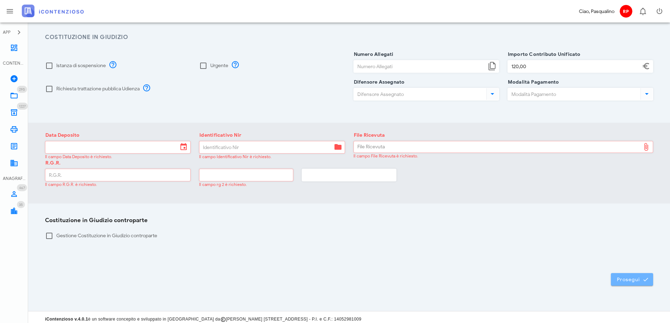
click at [632, 278] on span "Prosegui" at bounding box center [631, 279] width 31 height 6
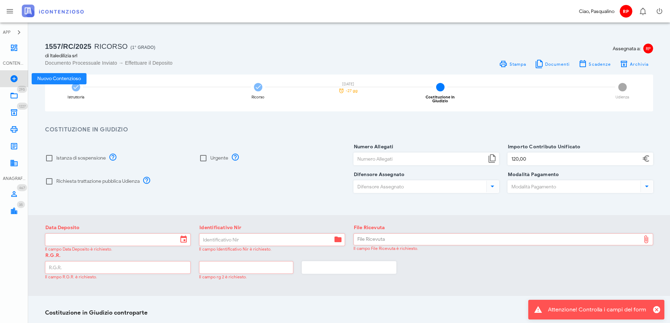
click at [15, 81] on icon at bounding box center [14, 79] width 8 height 8
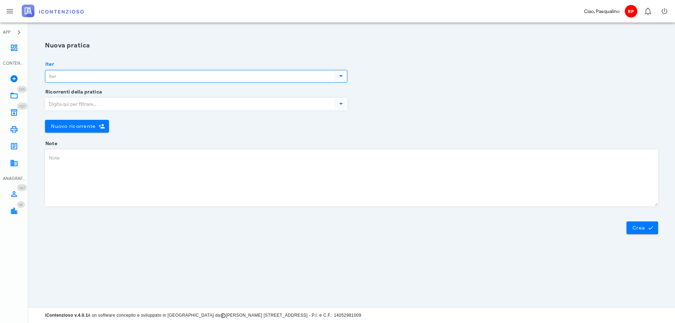
click at [186, 78] on input "Iter" at bounding box center [189, 76] width 288 height 12
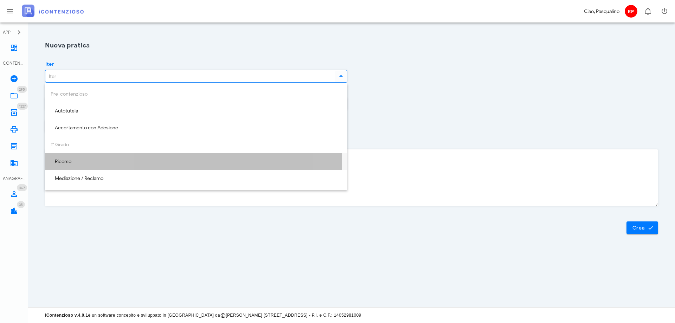
click at [105, 168] on div "Ricorso" at bounding box center [196, 162] width 291 height 14
type input "Ricorso"
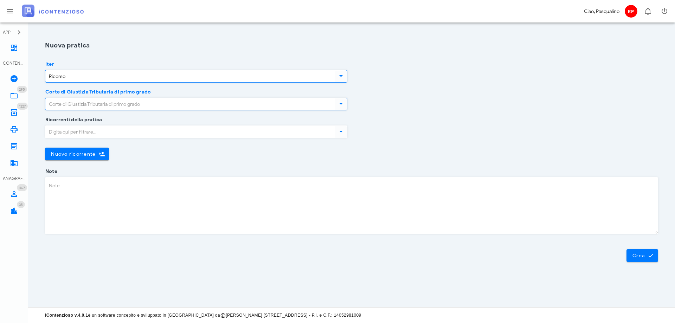
click at [110, 107] on input "Corte di Giustizia Tributaria di primo grado" at bounding box center [189, 104] width 288 height 12
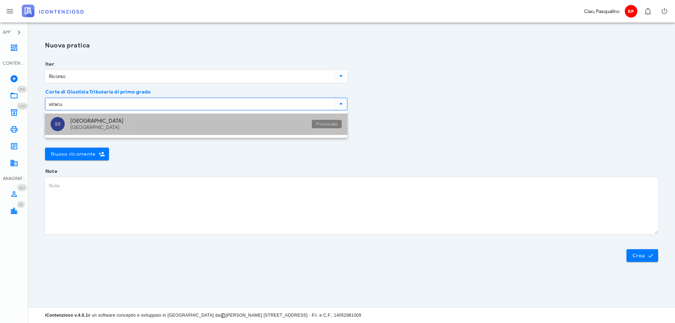
click at [160, 123] on div "[GEOGRAPHIC_DATA]" at bounding box center [188, 121] width 236 height 6
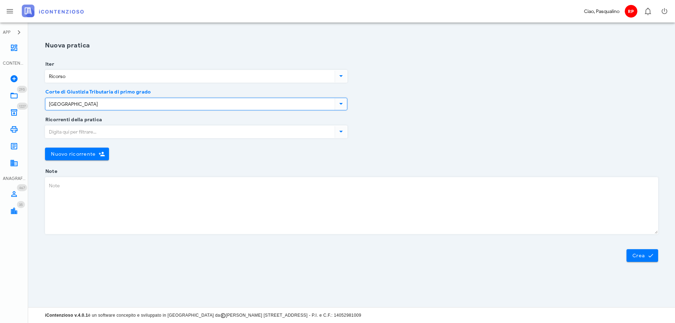
type input "[GEOGRAPHIC_DATA]"
click at [146, 133] on input "Ricorrenti della pratica" at bounding box center [189, 132] width 288 height 12
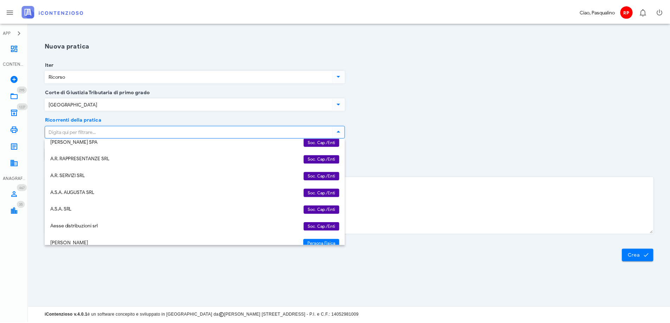
scroll to position [70, 0]
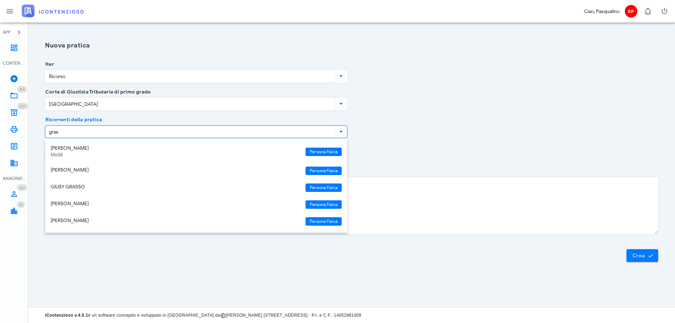
type input "grass"
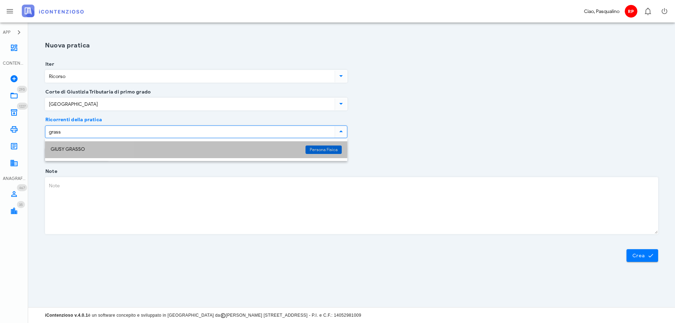
click at [133, 150] on div "GIUSY GRASSO" at bounding box center [175, 150] width 249 height 6
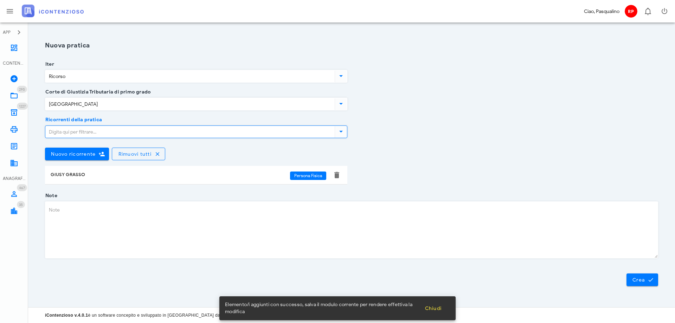
click at [404, 178] on div "Ricorrenti della pratica Nuovo ricorrente Rimuovi tutti GIUSY GRASSO Persona Fi…" at bounding box center [352, 158] width 622 height 76
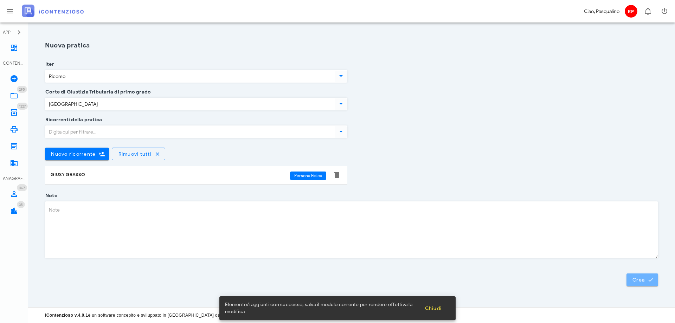
click at [634, 285] on button "Crea" at bounding box center [643, 280] width 32 height 13
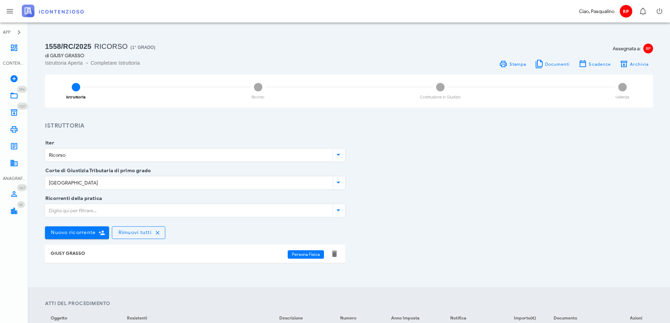
click at [474, 198] on div "Corte di Giustizia Tributaria di primo grado Siracusa" at bounding box center [349, 185] width 616 height 28
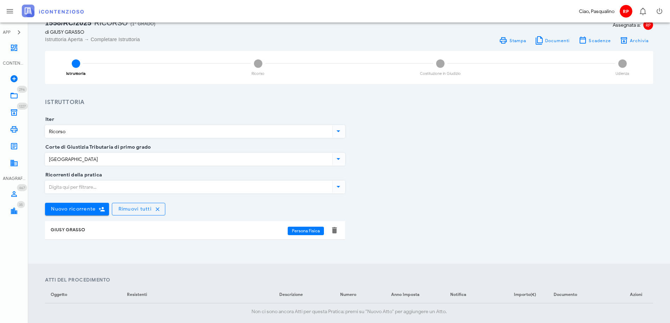
scroll to position [35, 0]
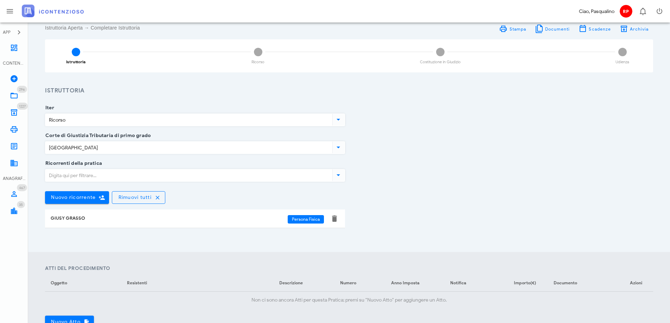
click at [488, 188] on div "Ricorrenti della pratica Nuovo ricorrente Rimuovi tutti [DEMOGRAPHIC_DATA] GRAS…" at bounding box center [349, 201] width 616 height 76
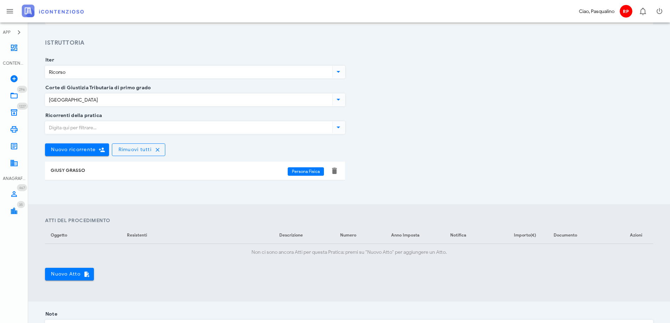
scroll to position [176, 0]
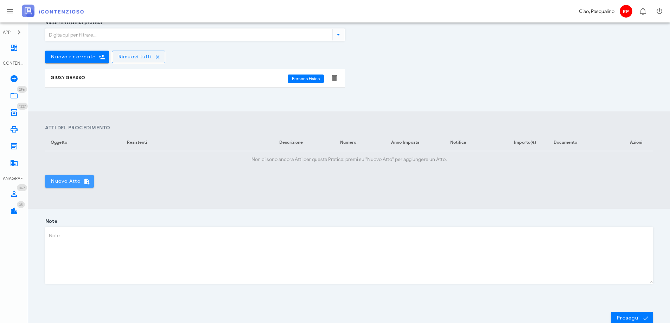
click at [58, 179] on span "Nuovo Atto" at bounding box center [70, 181] width 38 height 6
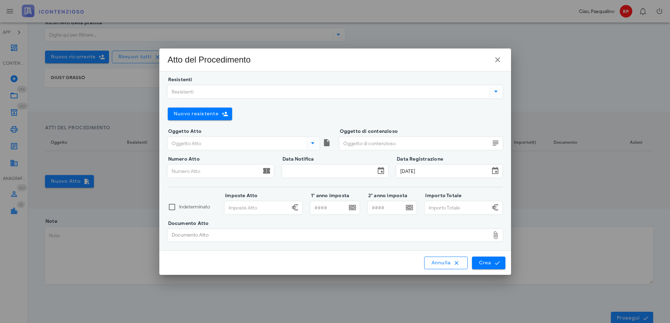
click at [281, 87] on input "Resistenti" at bounding box center [328, 92] width 320 height 12
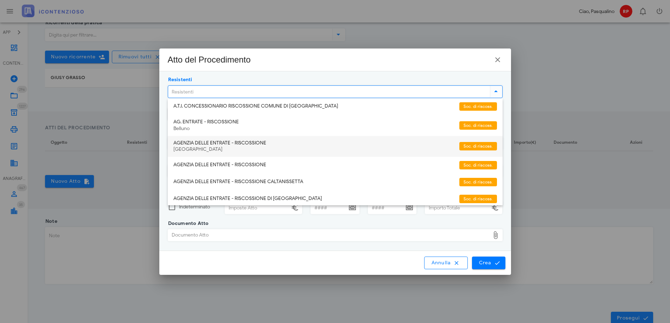
scroll to position [0, 0]
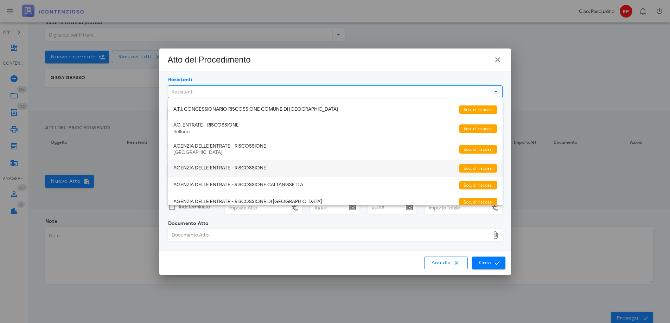
click at [272, 163] on div "AGENZIA DELLE ENTRATE - RISCOSSIONE" at bounding box center [313, 168] width 280 height 15
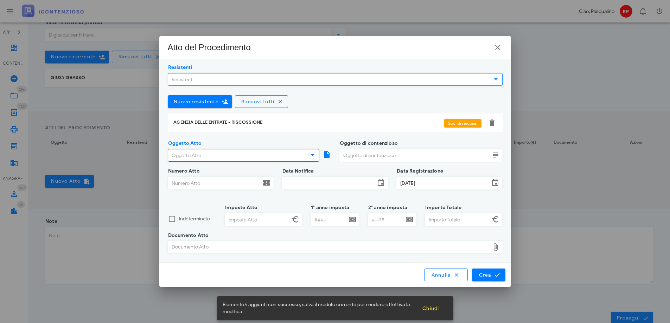
click at [266, 156] on input "Oggetto Atto" at bounding box center [236, 155] width 137 height 12
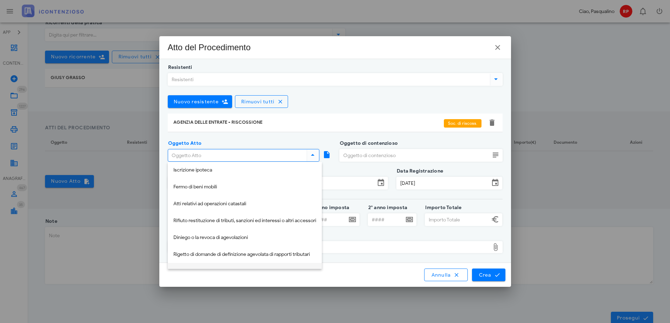
scroll to position [152, 0]
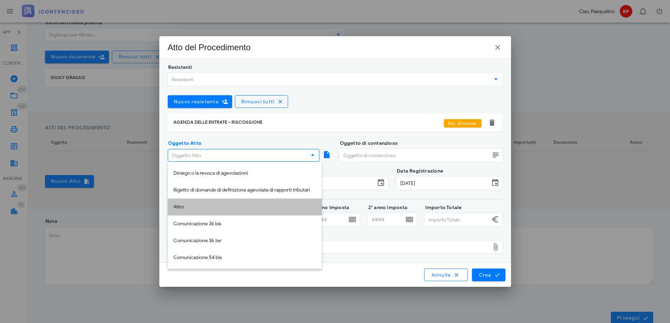
click at [234, 203] on div "Altro" at bounding box center [244, 207] width 143 height 14
type input "Altro"
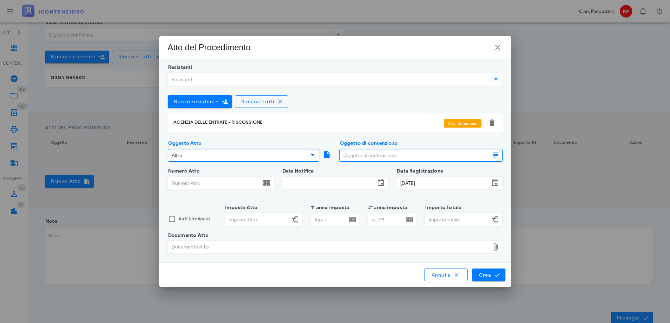
click at [368, 154] on input "Oggetto di contenzioso" at bounding box center [415, 155] width 150 height 12
type input "intimazione"
click at [230, 187] on input "Numero Atto" at bounding box center [214, 183] width 93 height 12
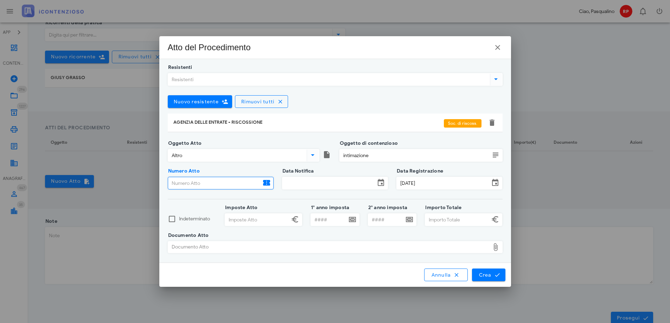
click at [212, 187] on input "Numero Atto" at bounding box center [214, 183] width 93 height 12
type input "29820259009626565"
click at [291, 184] on input "Data Notifica" at bounding box center [328, 183] width 93 height 12
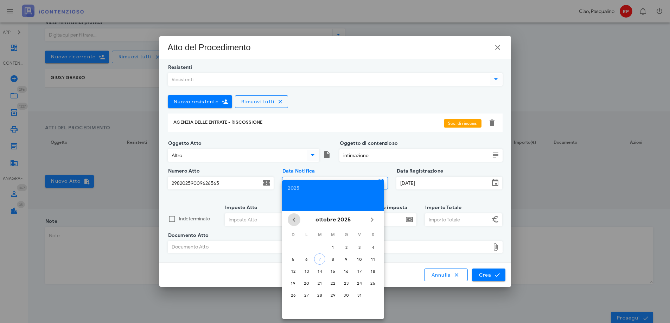
click at [295, 220] on icon "Il mese scorso" at bounding box center [294, 220] width 8 height 8
click at [346, 261] on div "7" at bounding box center [346, 259] width 11 height 5
type input "[DATE]"
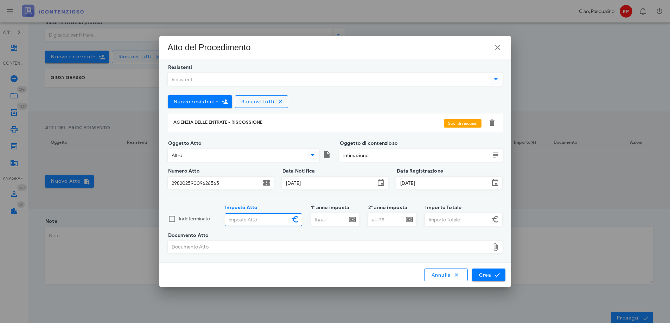
click at [274, 217] on input "Imposte Atto" at bounding box center [257, 220] width 64 height 12
type input "22.829,00"
click at [317, 217] on input "1° anno imposta" at bounding box center [329, 220] width 36 height 12
type input "2010"
click at [459, 222] on input "Importo Totale" at bounding box center [457, 220] width 64 height 12
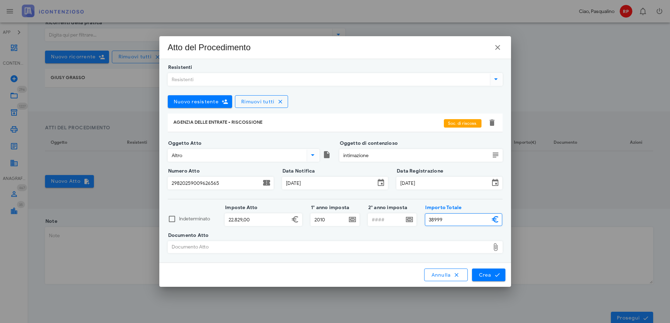
click at [251, 246] on div "Documento Atto" at bounding box center [329, 247] width 322 height 11
type input "38.999,00"
type input "C:\fakepath\GRASSO GIUSY CONTRO ADER PER INTIMAZIONE DI PAGAMENTO n-29820259009…"
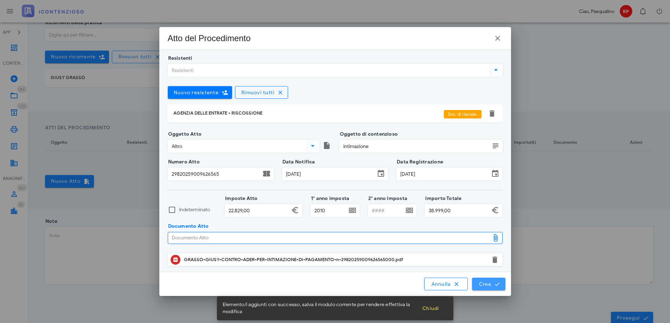
click at [483, 280] on button "Crea" at bounding box center [488, 284] width 33 height 13
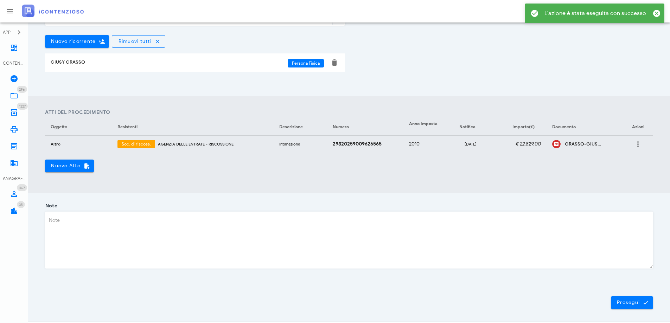
scroll to position [206, 0]
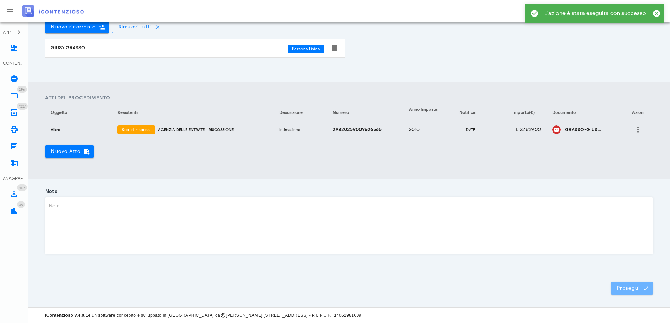
drag, startPoint x: 625, startPoint y: 289, endPoint x: 625, endPoint y: 293, distance: 4.3
click at [625, 293] on button "Prosegui" at bounding box center [632, 288] width 42 height 13
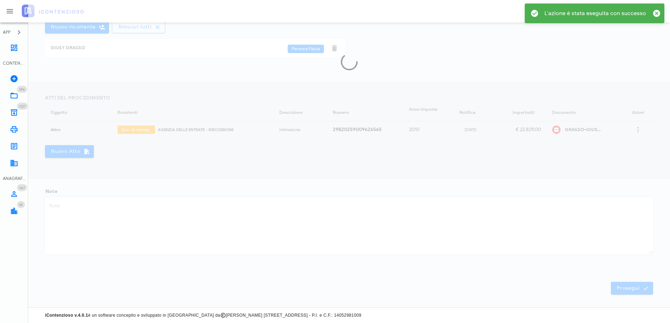
scroll to position [0, 0]
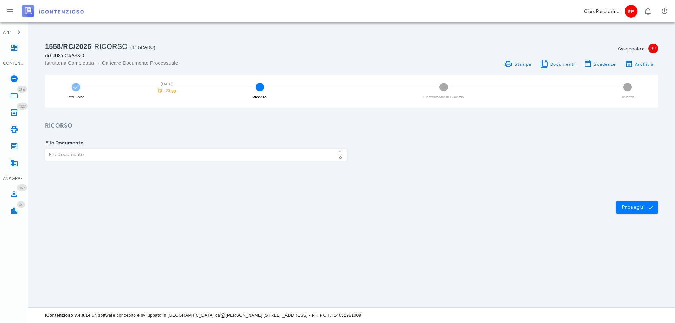
click at [195, 158] on div "File Documento" at bounding box center [189, 154] width 289 height 11
type input "C:\fakepath\GRASSO GIUSY CONTRO ADER PER INTIMAZIONE DI PAGAMENTO n-29820259009…"
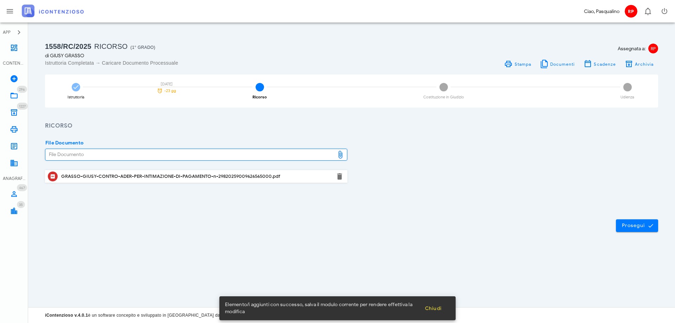
click at [342, 207] on div "Prosegui" at bounding box center [351, 226] width 647 height 38
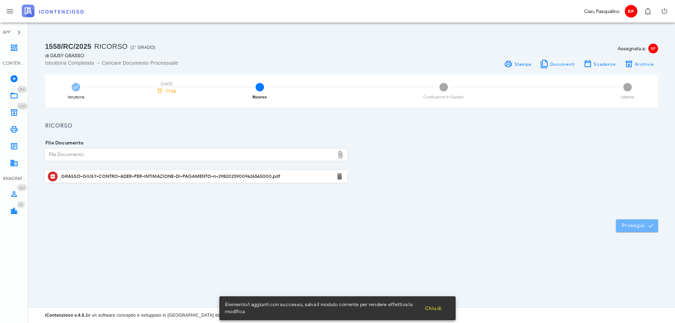
click at [629, 222] on button "Prosegui" at bounding box center [637, 225] width 42 height 13
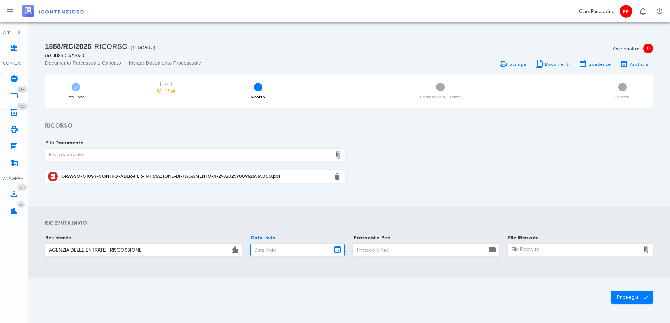
click at [300, 247] on input "Data Invio" at bounding box center [291, 250] width 81 height 12
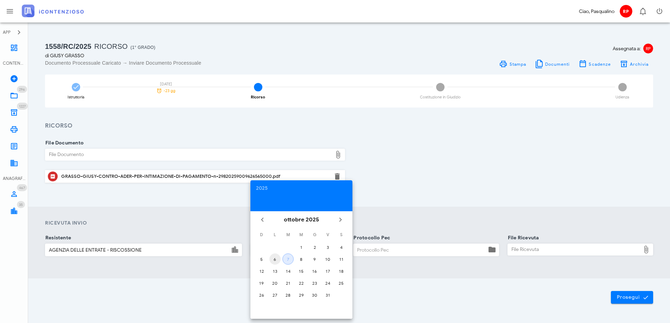
drag, startPoint x: 287, startPoint y: 259, endPoint x: 272, endPoint y: 261, distance: 14.9
click at [272, 262] on tr "5 6 7 8 9 10 11" at bounding box center [301, 258] width 92 height 11
click at [273, 259] on div "6" at bounding box center [274, 259] width 11 height 5
type input "[DATE]"
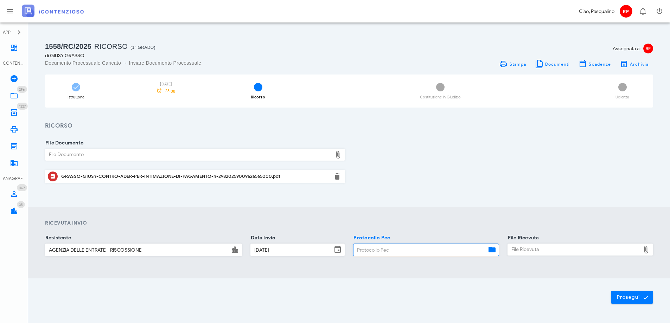
click at [392, 255] on input "Protocollo Pec" at bounding box center [419, 250] width 133 height 12
type input "0610"
click at [529, 255] on div "File Ricevuta" at bounding box center [574, 249] width 133 height 11
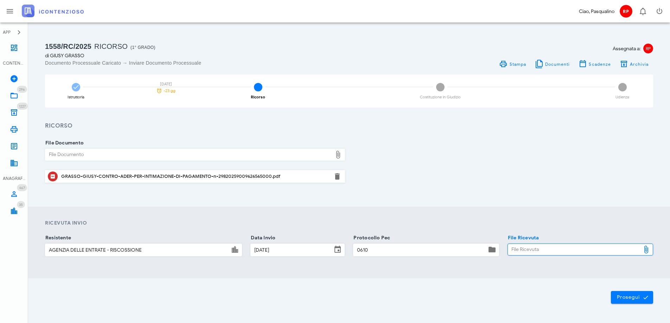
type input "C:\fakepath\_NOTIF~2.EML"
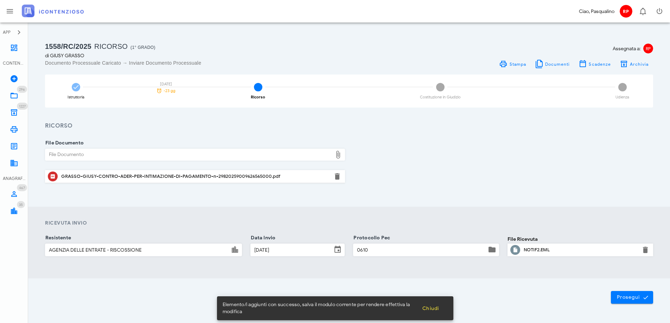
click at [630, 305] on div "Prosegui" at bounding box center [349, 297] width 642 height 38
click at [631, 296] on span "Prosegui" at bounding box center [631, 297] width 31 height 6
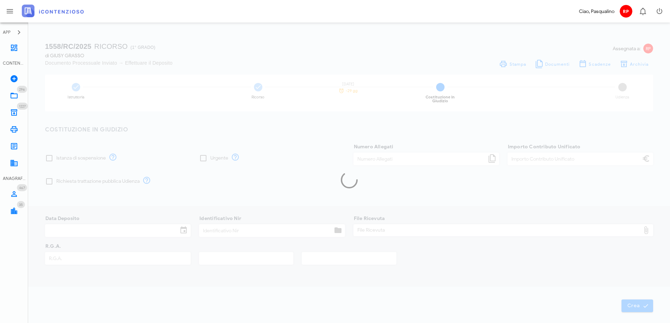
type input "120,00"
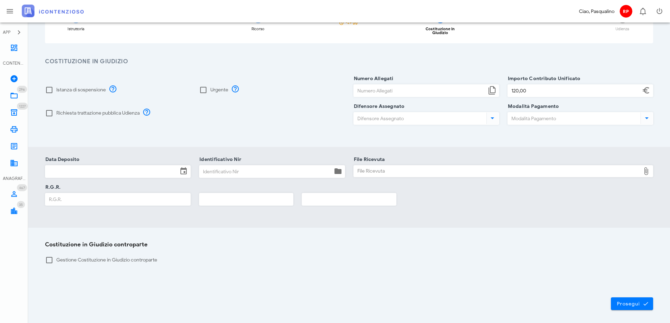
scroll to position [92, 0]
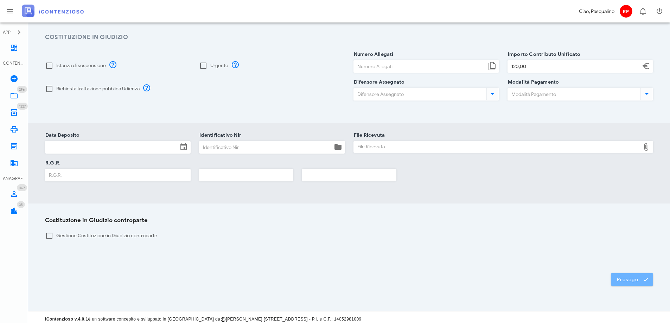
click at [628, 280] on button "Prosegui" at bounding box center [632, 279] width 42 height 13
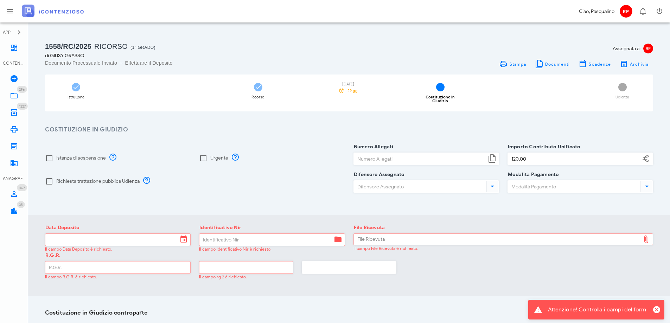
click at [499, 261] on div "R.G.R. Il campo R.G.R. è richiesto. Il campo rg 2 è richiesto." at bounding box center [349, 270] width 616 height 28
